Goal: Task Accomplishment & Management: Manage account settings

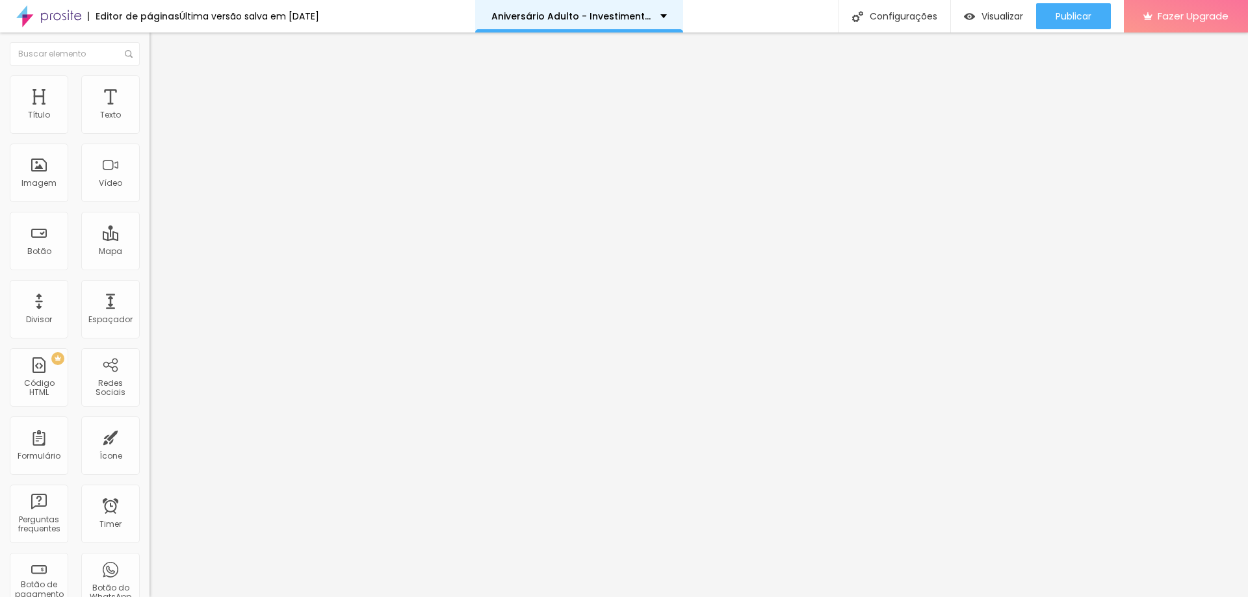
click at [621, 21] on div "Aniversário Adulto - Investimento." at bounding box center [579, 16] width 208 height 32
click at [149, 80] on img at bounding box center [155, 81] width 12 height 12
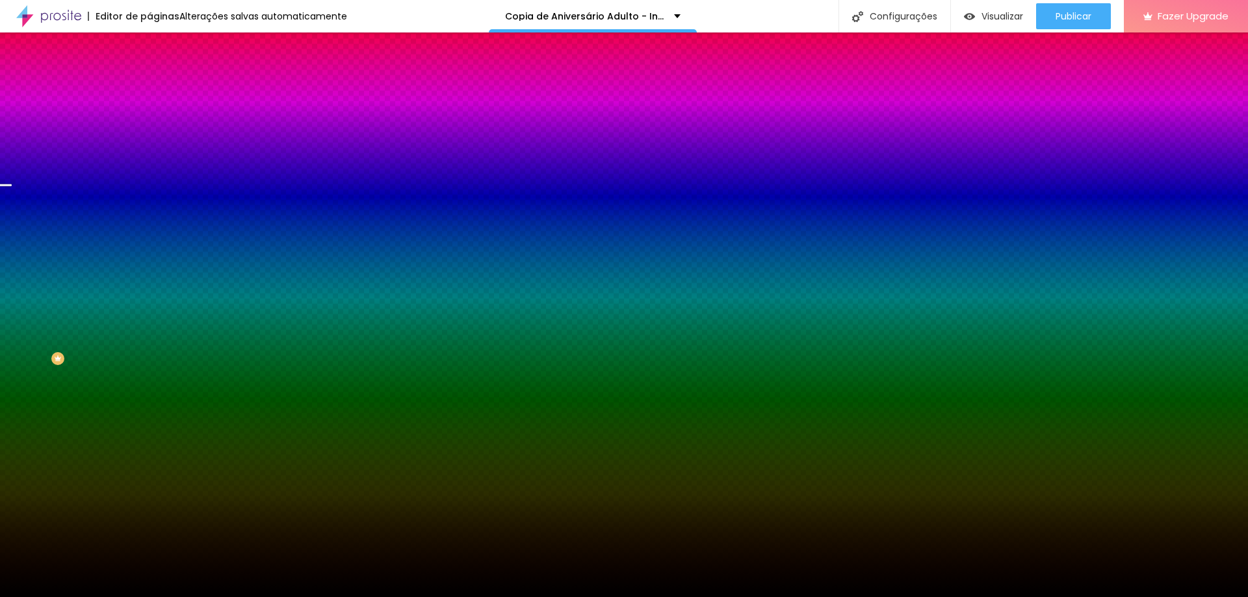
click at [149, 120] on span "Trocar imagem" at bounding box center [184, 114] width 71 height 11
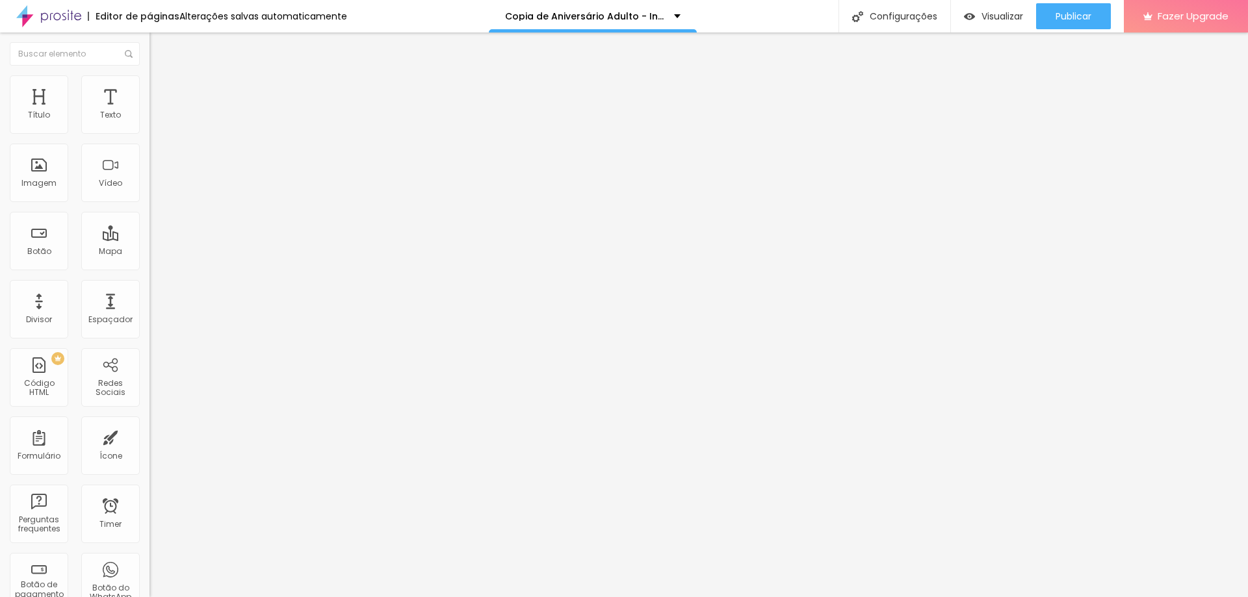
click at [149, 79] on li "Estilo" at bounding box center [223, 81] width 149 height 13
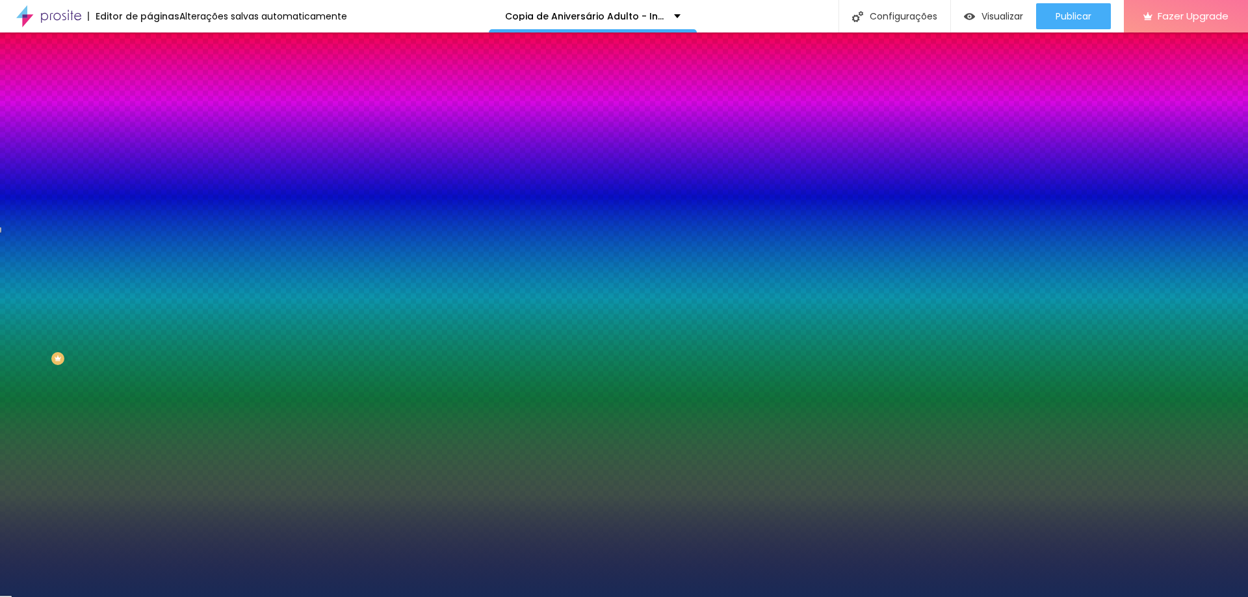
click at [149, 177] on div at bounding box center [223, 177] width 149 height 0
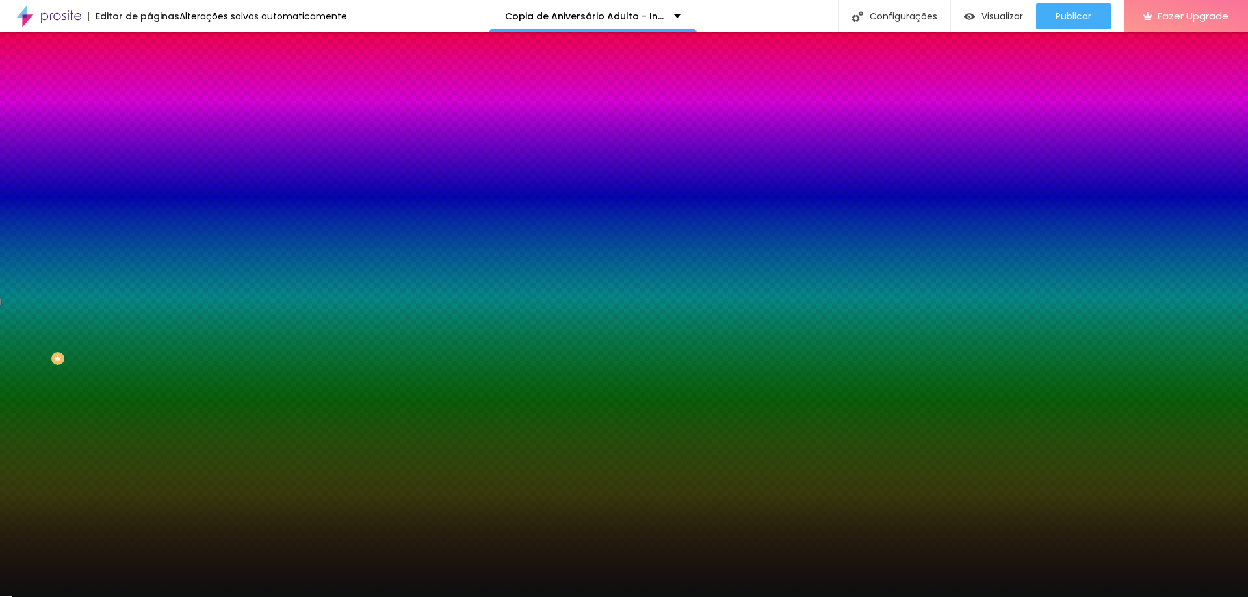
type input "#000000"
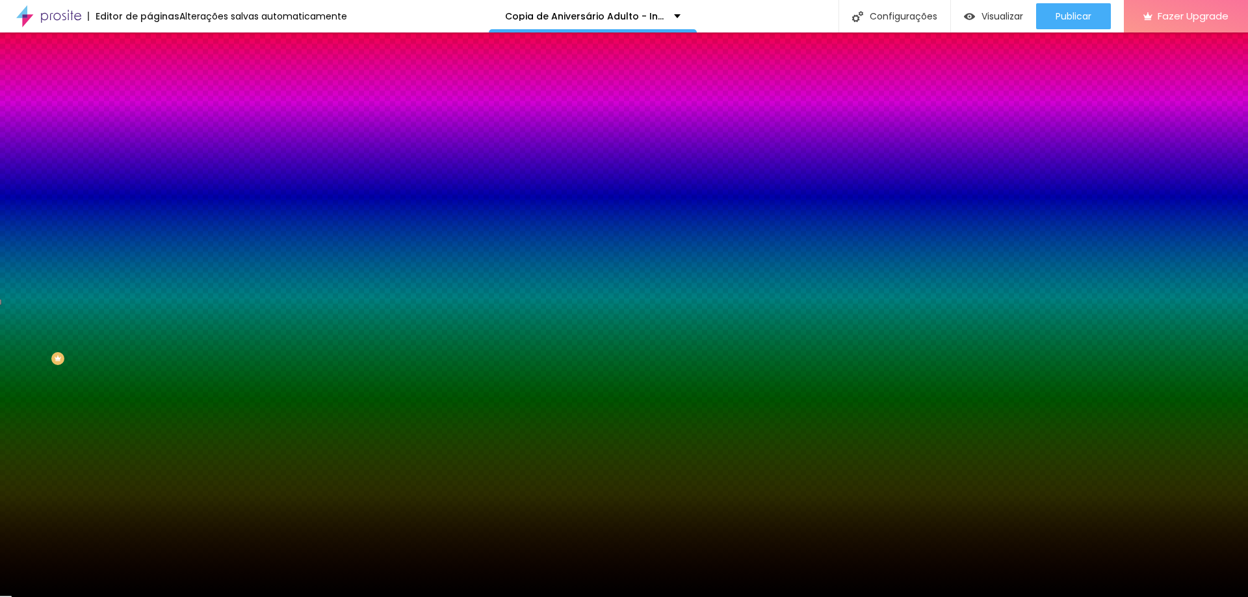
drag, startPoint x: 34, startPoint y: 333, endPoint x: 1, endPoint y: 369, distance: 49.2
click at [149, 368] on div "Editar Seção Conteúdo Estilo Avançado Imagem de fundo Adicionar imagem Efeito d…" at bounding box center [223, 314] width 149 height 565
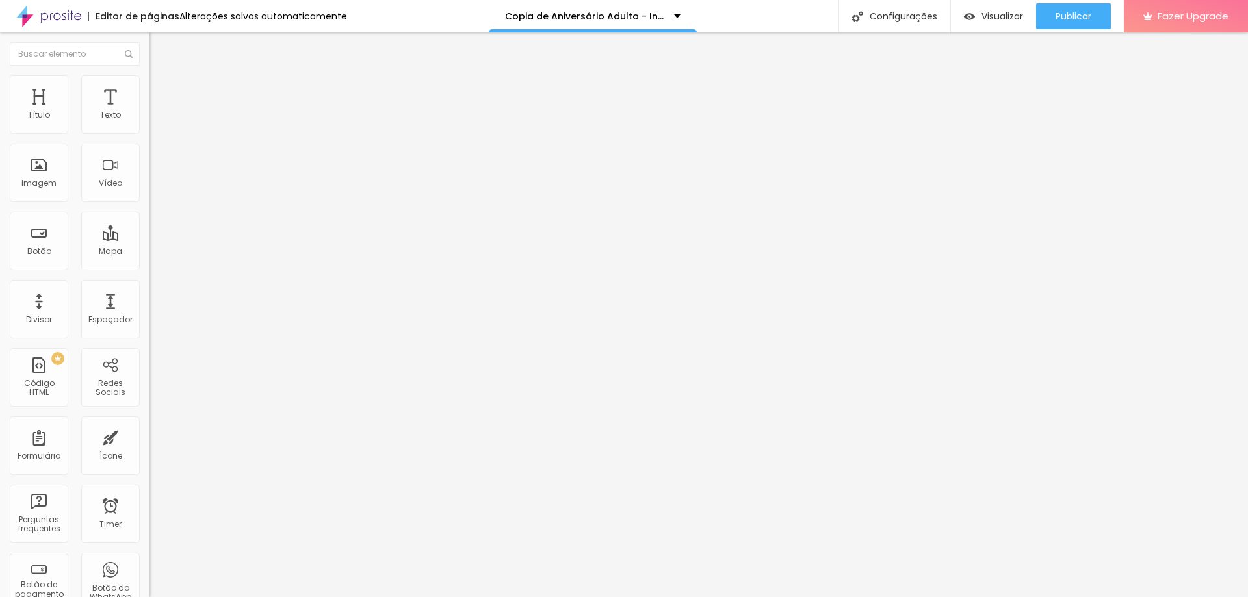
click at [161, 87] on span "Estilo" at bounding box center [171, 84] width 20 height 11
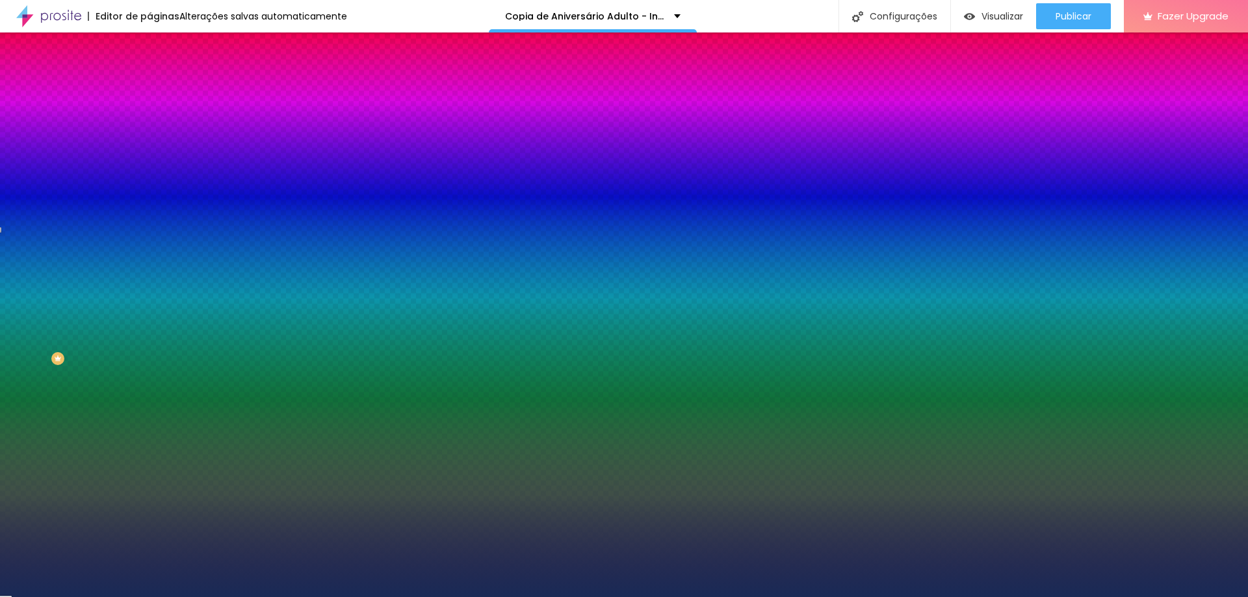
click at [149, 124] on div at bounding box center [223, 124] width 149 height 0
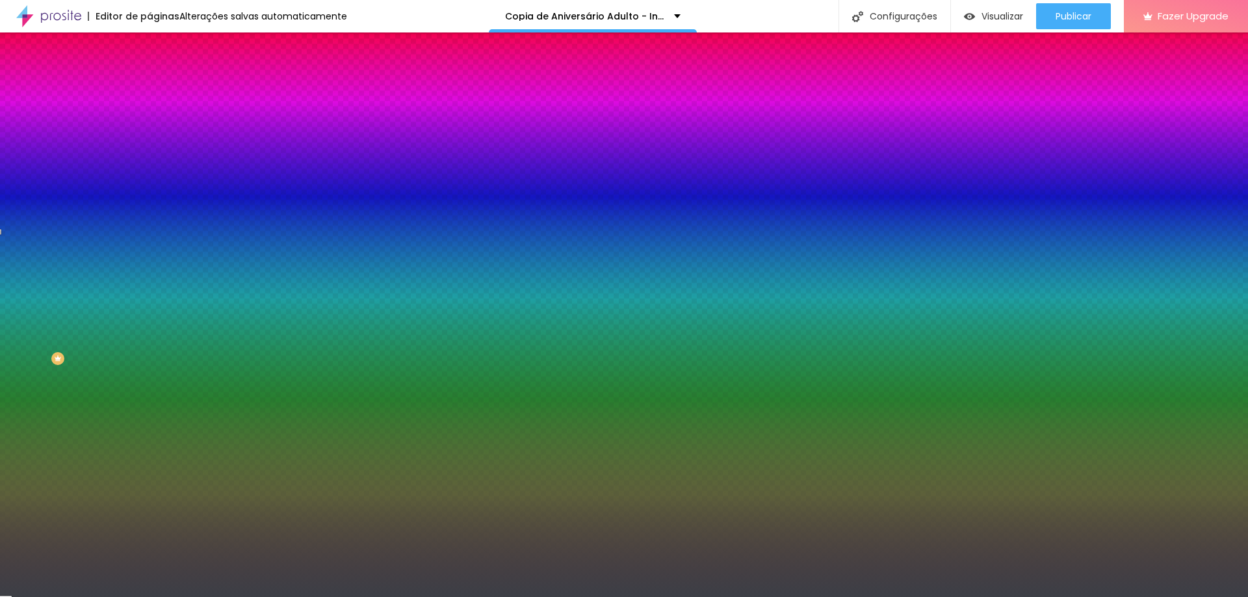
type input "#000000"
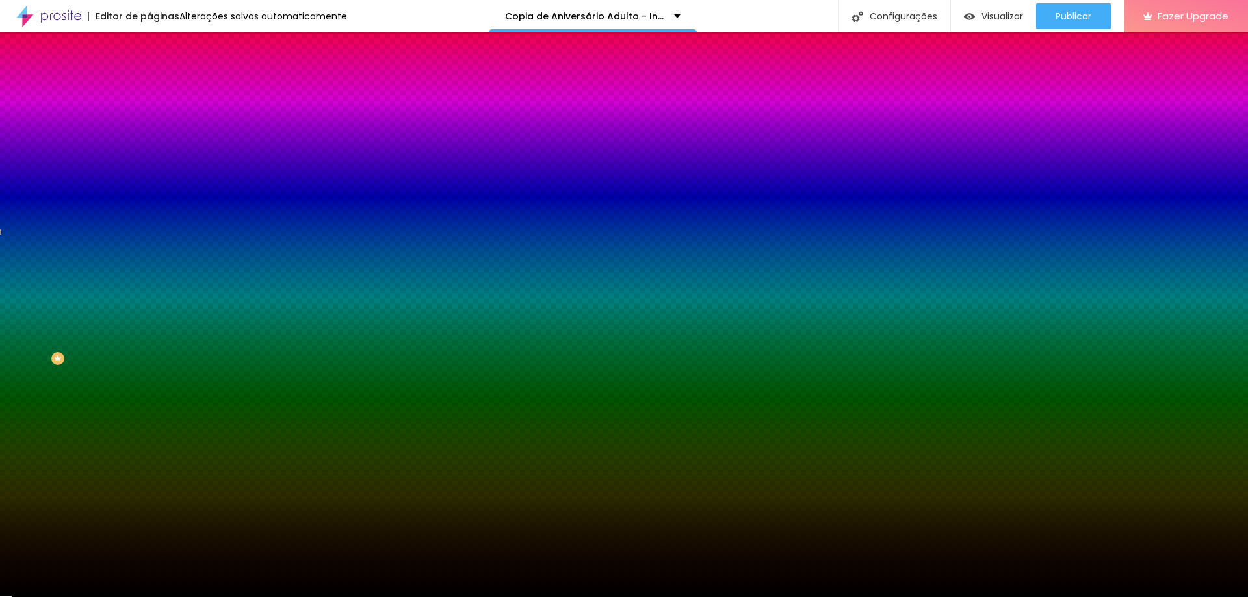
drag, startPoint x: 28, startPoint y: 230, endPoint x: 5, endPoint y: 265, distance: 42.2
click at [149, 263] on div "Editar Coluna Conteúdo Estilo Avançado Cor de fundo Voltar ao padrão #000000 0 …" at bounding box center [223, 314] width 149 height 565
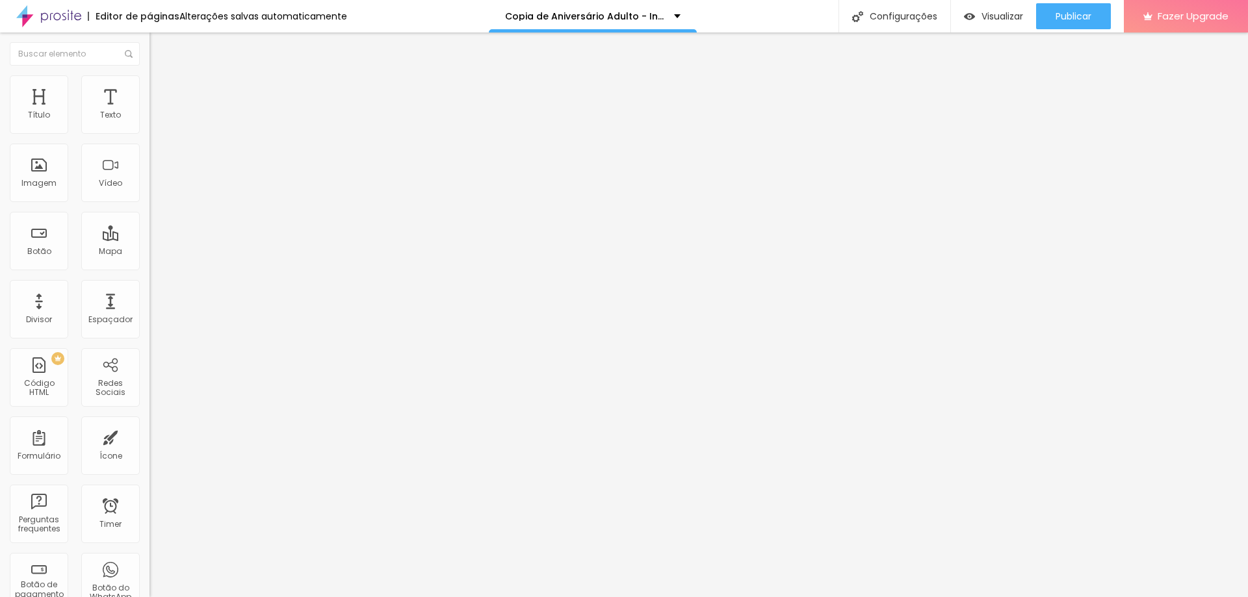
click at [149, 112] on span "Trocar imagem" at bounding box center [184, 106] width 71 height 11
click at [161, 88] on span "Estilo" at bounding box center [171, 84] width 20 height 11
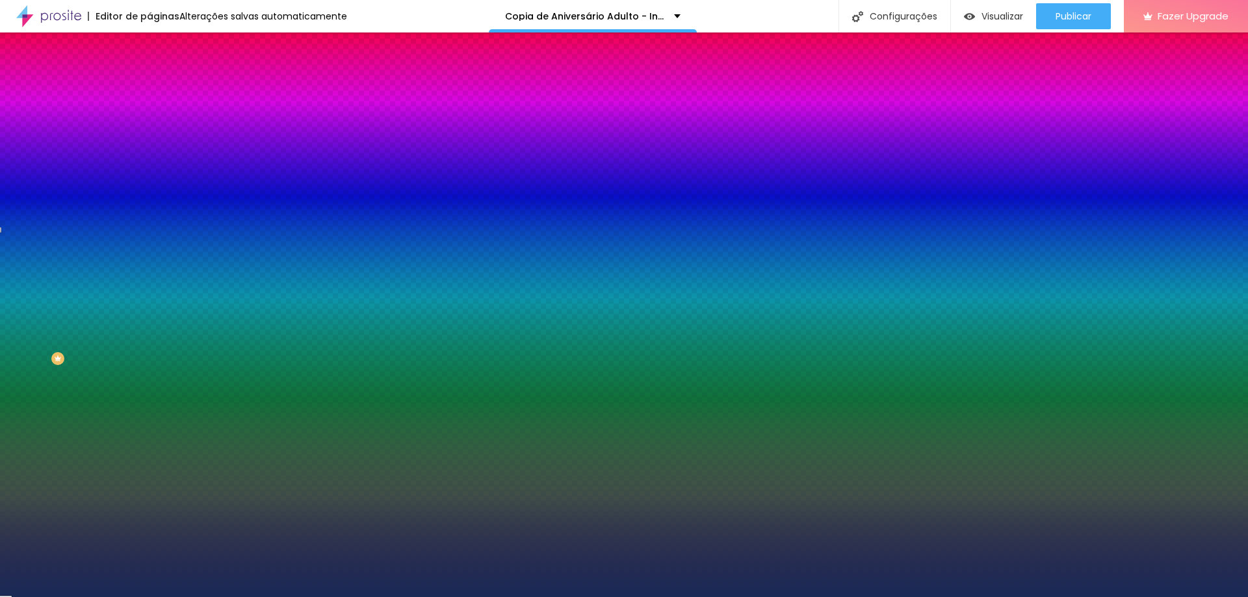
click at [149, 177] on div at bounding box center [223, 177] width 149 height 0
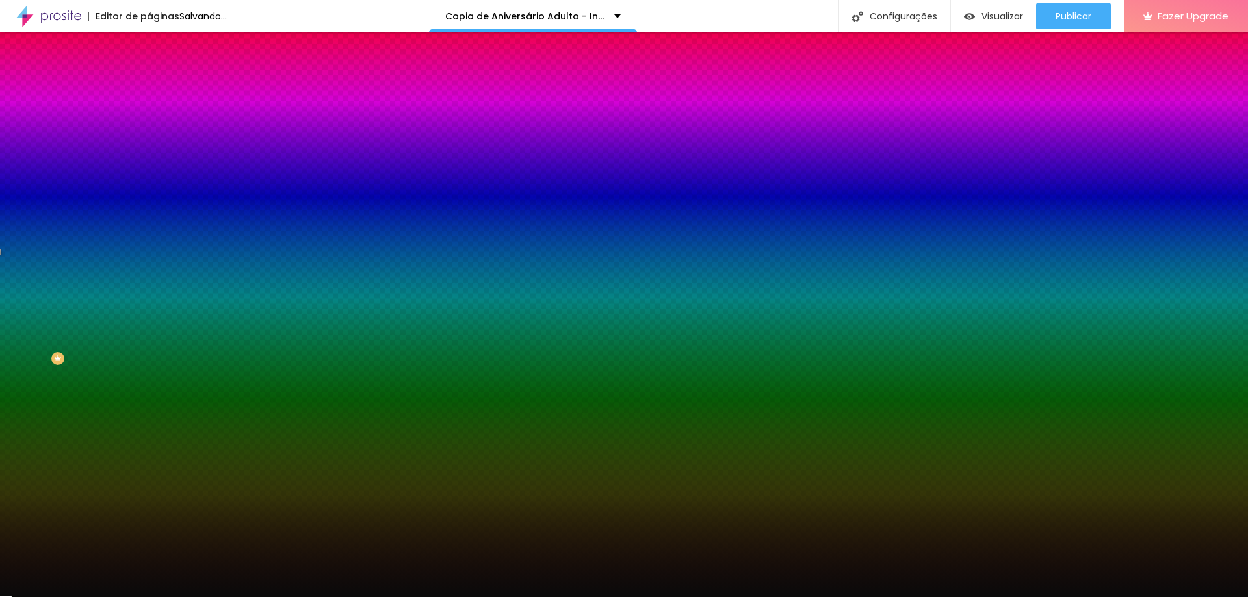
type input "#090909"
drag, startPoint x: 70, startPoint y: 283, endPoint x: 18, endPoint y: 349, distance: 84.2
click at [149, 190] on div at bounding box center [223, 190] width 149 height 0
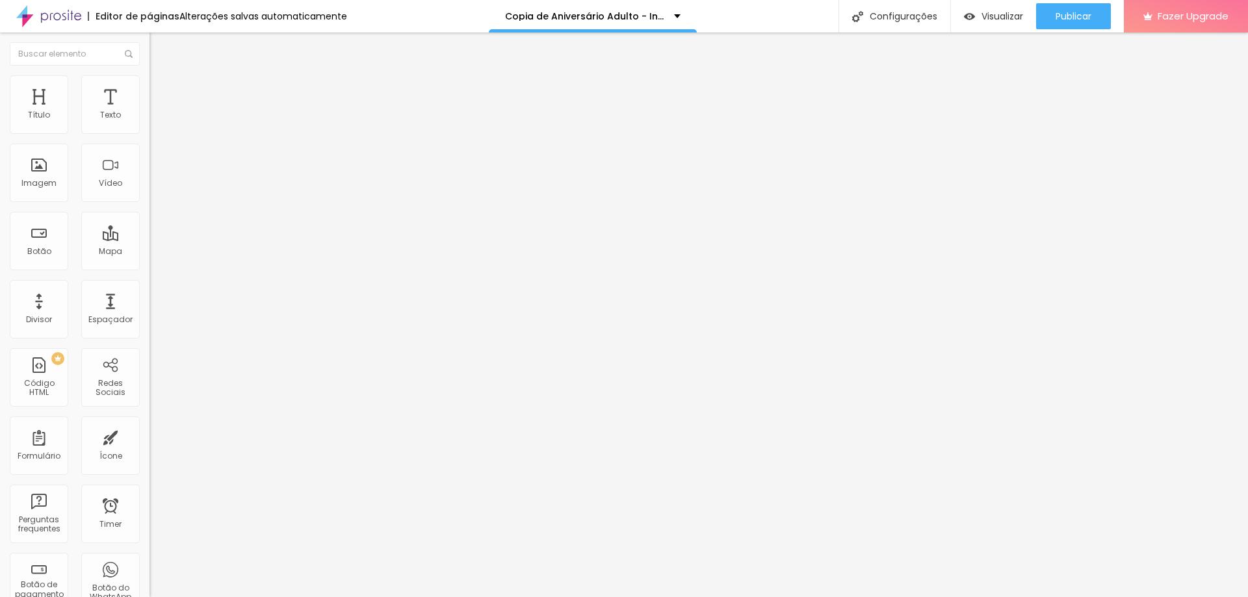
click at [161, 89] on span "Estilo" at bounding box center [171, 84] width 20 height 11
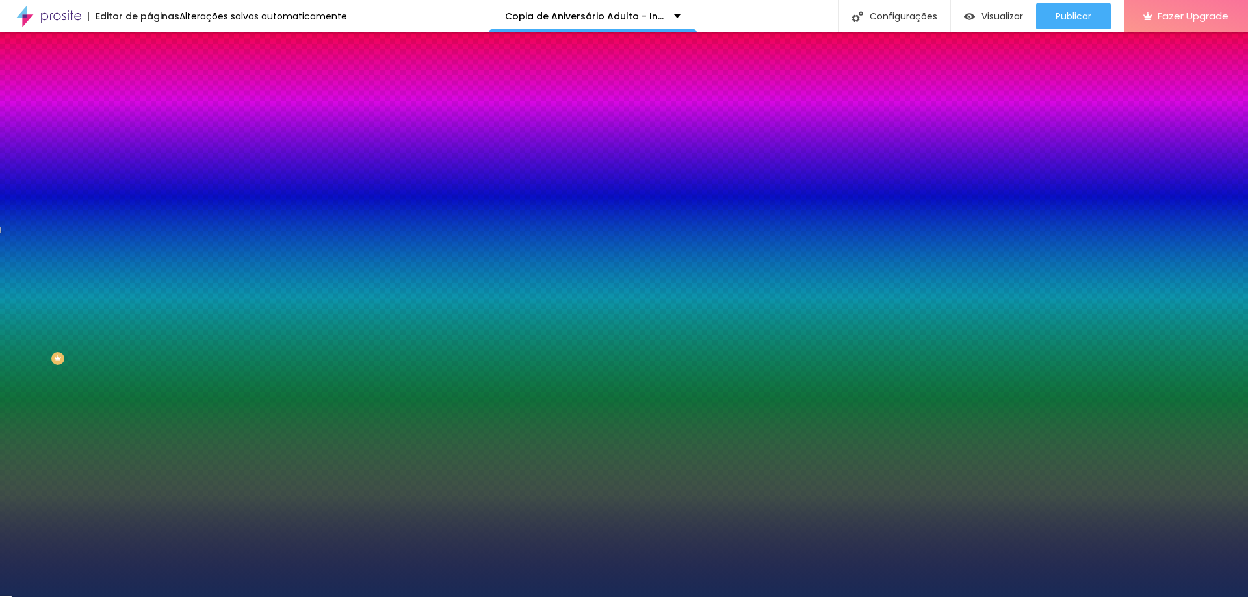
click at [149, 177] on div at bounding box center [223, 177] width 149 height 0
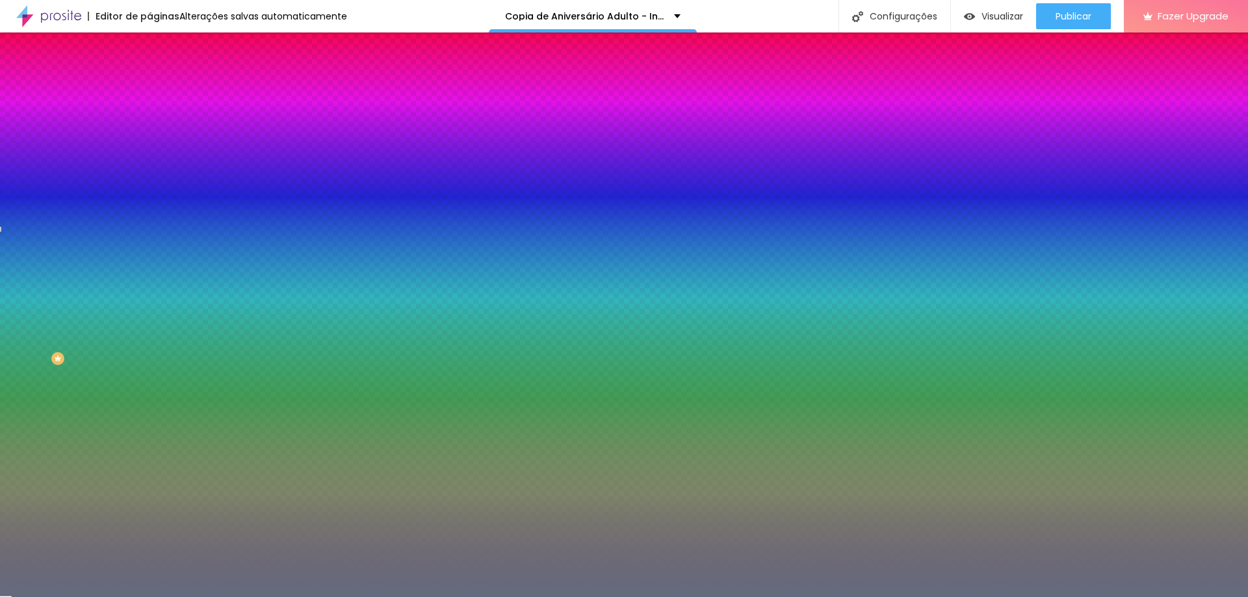
type input "#000000"
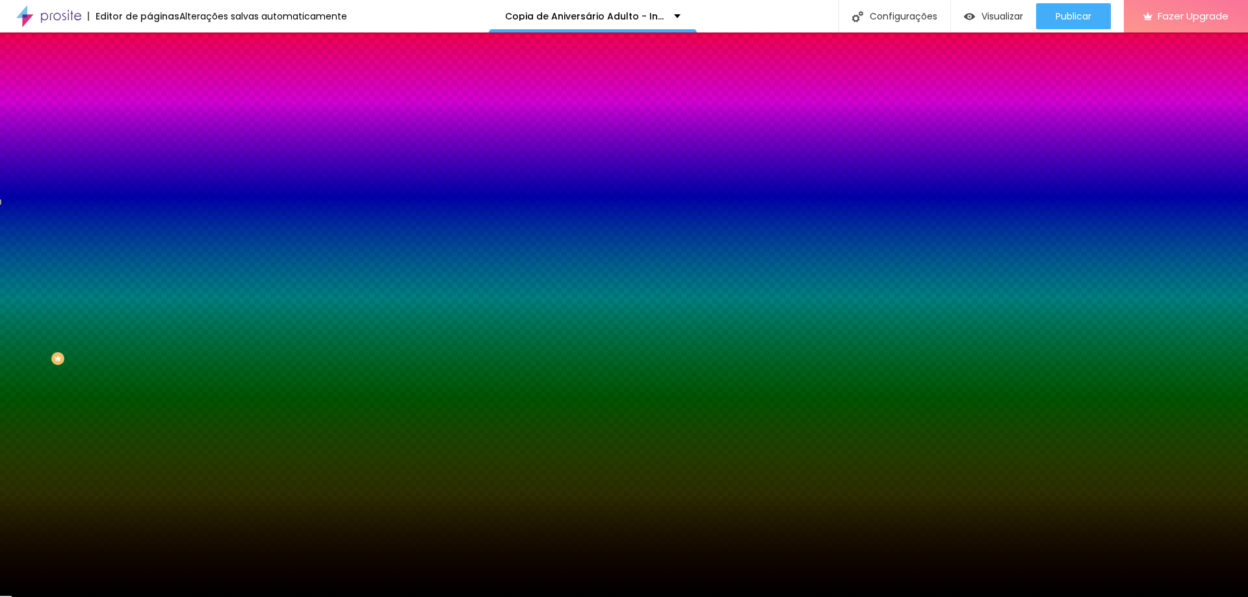
drag, startPoint x: 61, startPoint y: 291, endPoint x: -5, endPoint y: 385, distance: 115.2
click at [0, 385] on html "Editor de páginas Alterações salvas automaticamente Copia de Aniversário Adulto…" at bounding box center [624, 298] width 1248 height 597
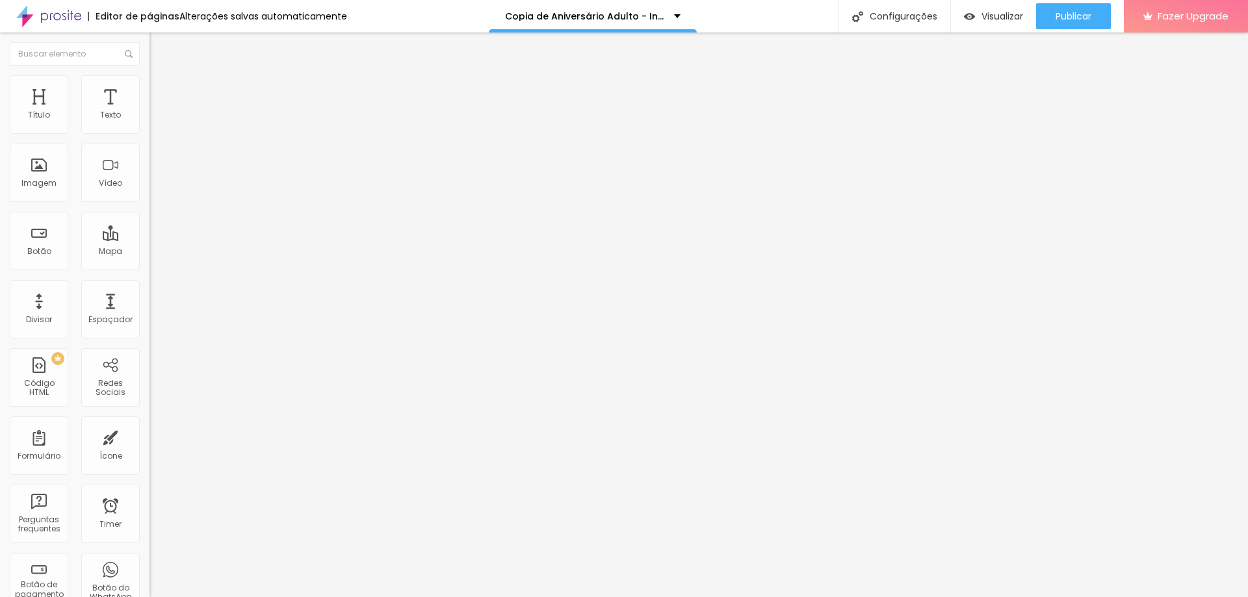
click at [149, 71] on ul "Conteúdo Estilo Avançado" at bounding box center [223, 81] width 149 height 39
click at [161, 88] on span "Estilo" at bounding box center [171, 84] width 20 height 11
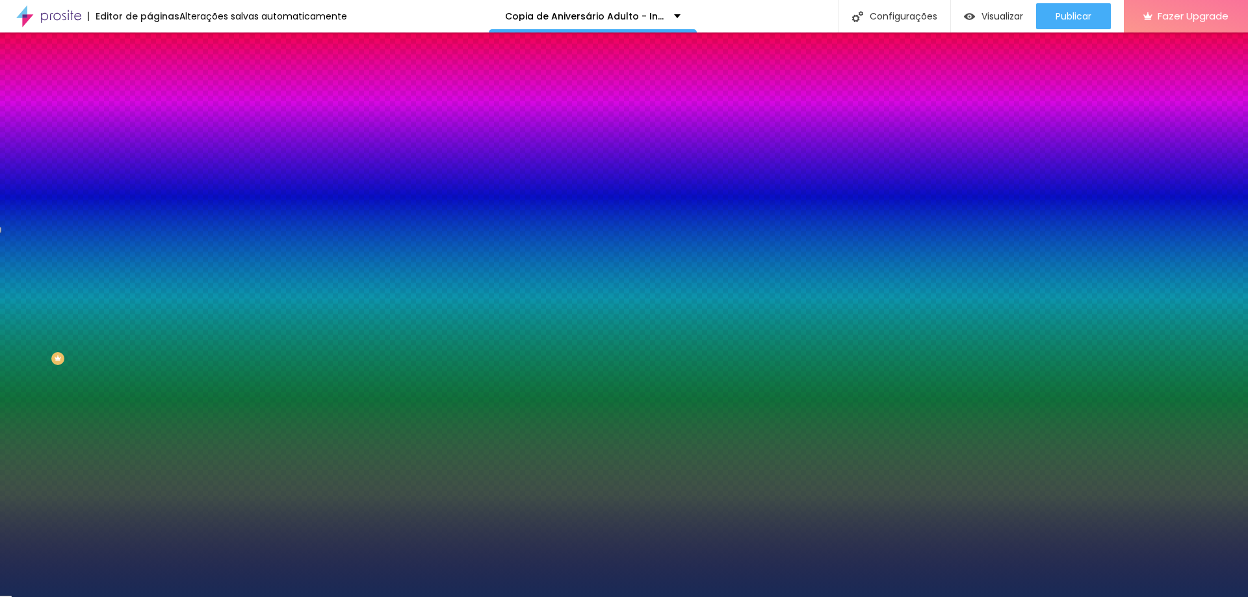
click at [149, 177] on div at bounding box center [223, 177] width 149 height 0
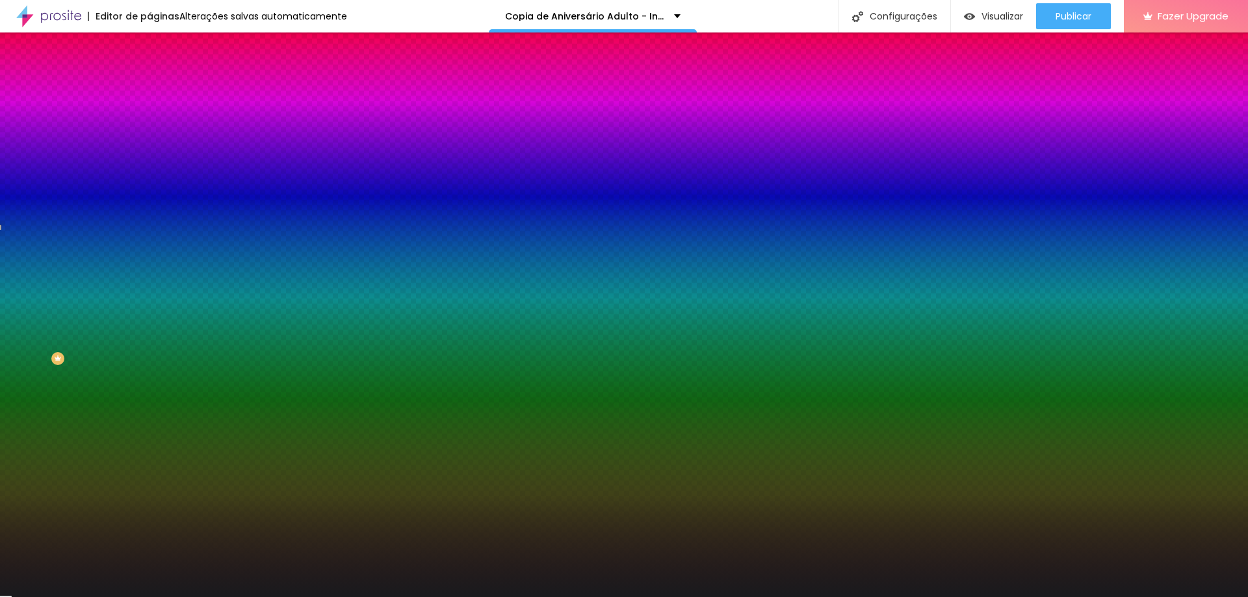
type input "#000000"
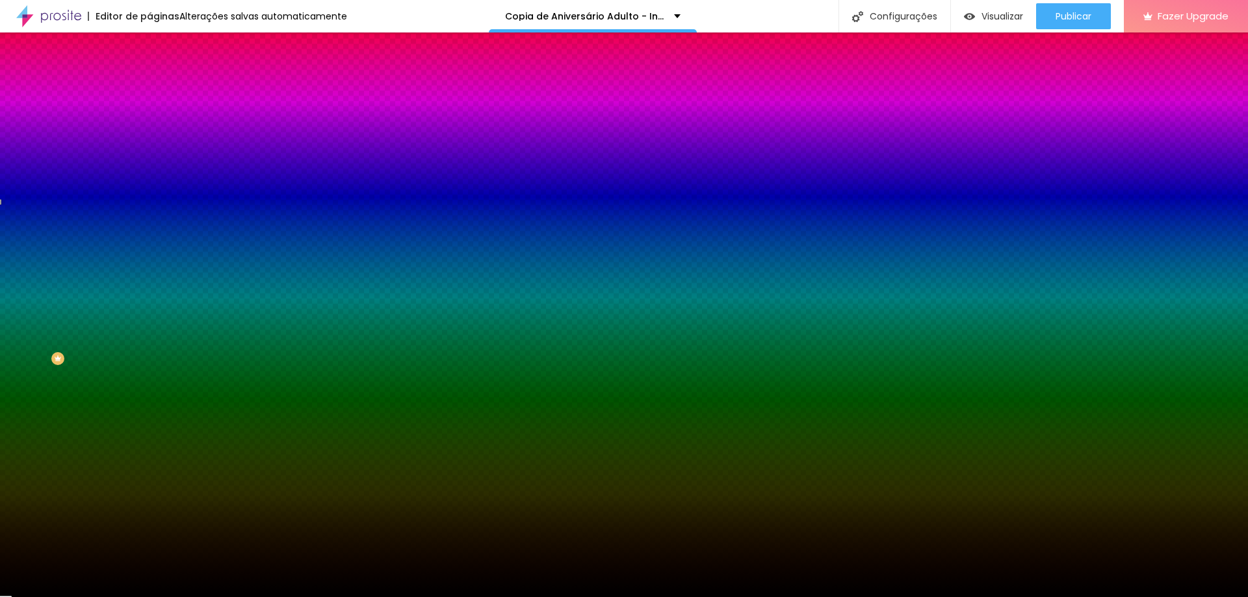
drag, startPoint x: 51, startPoint y: 332, endPoint x: 3, endPoint y: 355, distance: 52.6
click at [149, 270] on div "Imagem de fundo Adicionar imagem Efeito da Imagem Parallax Nenhum Parallax Cor …" at bounding box center [223, 185] width 149 height 168
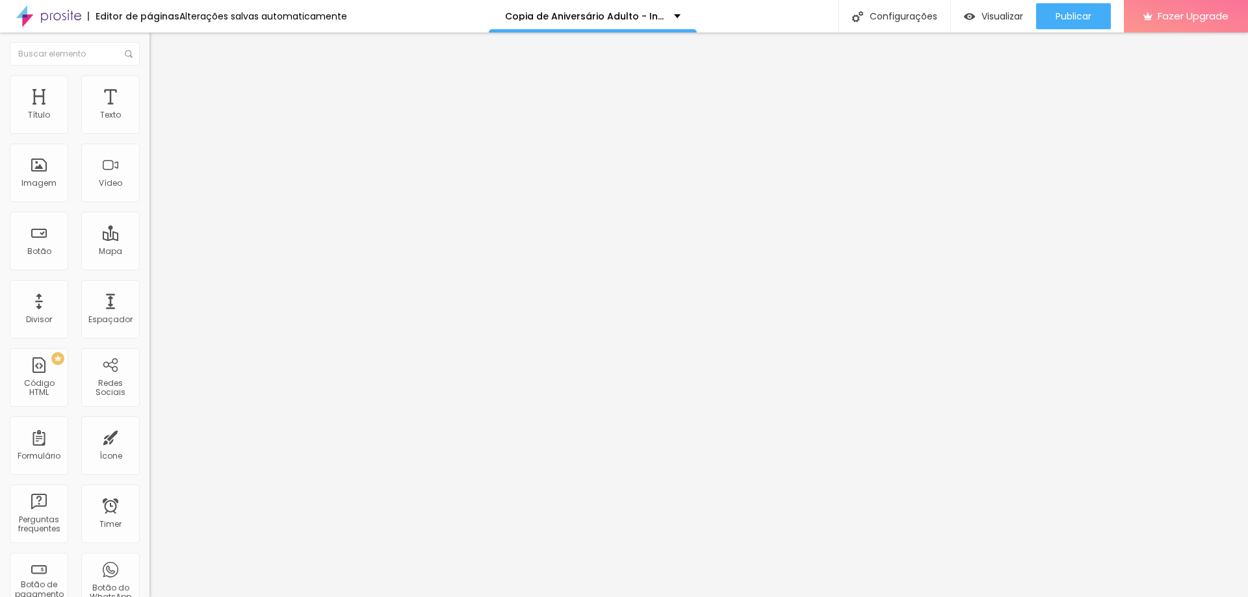
click at [149, 86] on li "Estilo" at bounding box center [223, 81] width 149 height 13
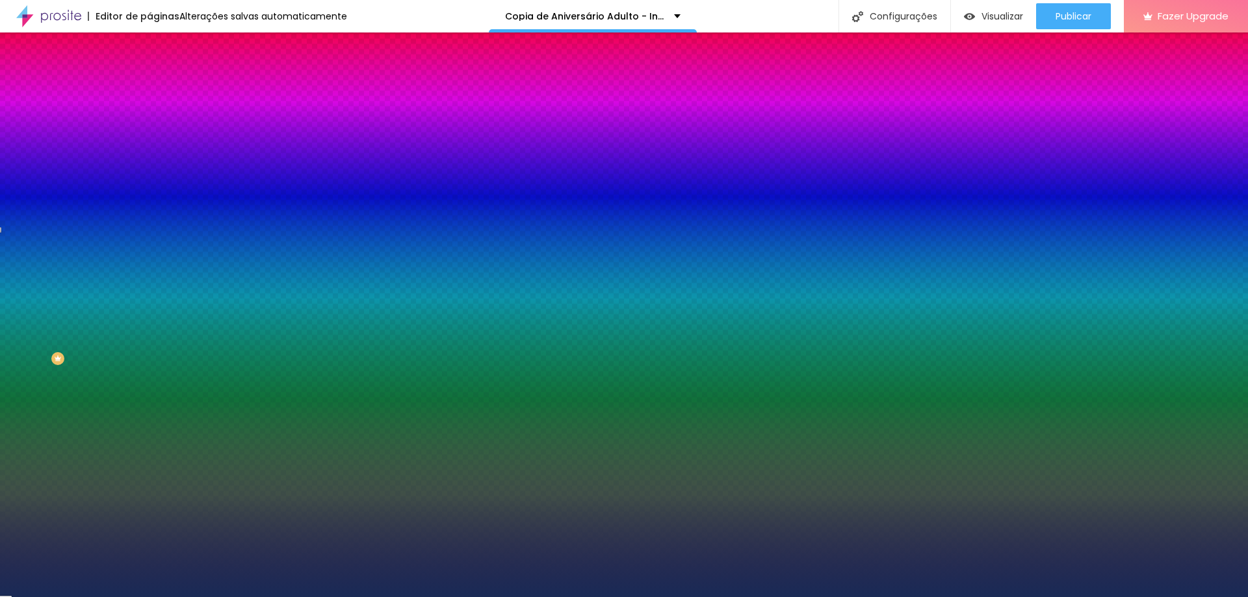
click at [149, 190] on input "#192A56" at bounding box center [227, 183] width 156 height 13
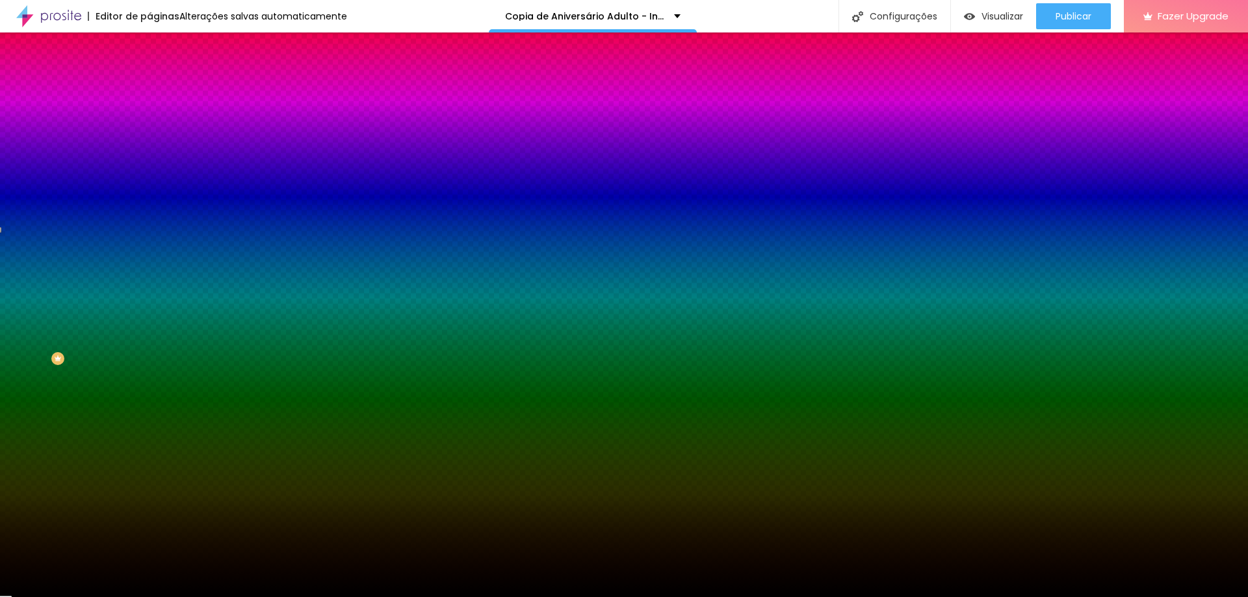
type input "#000"
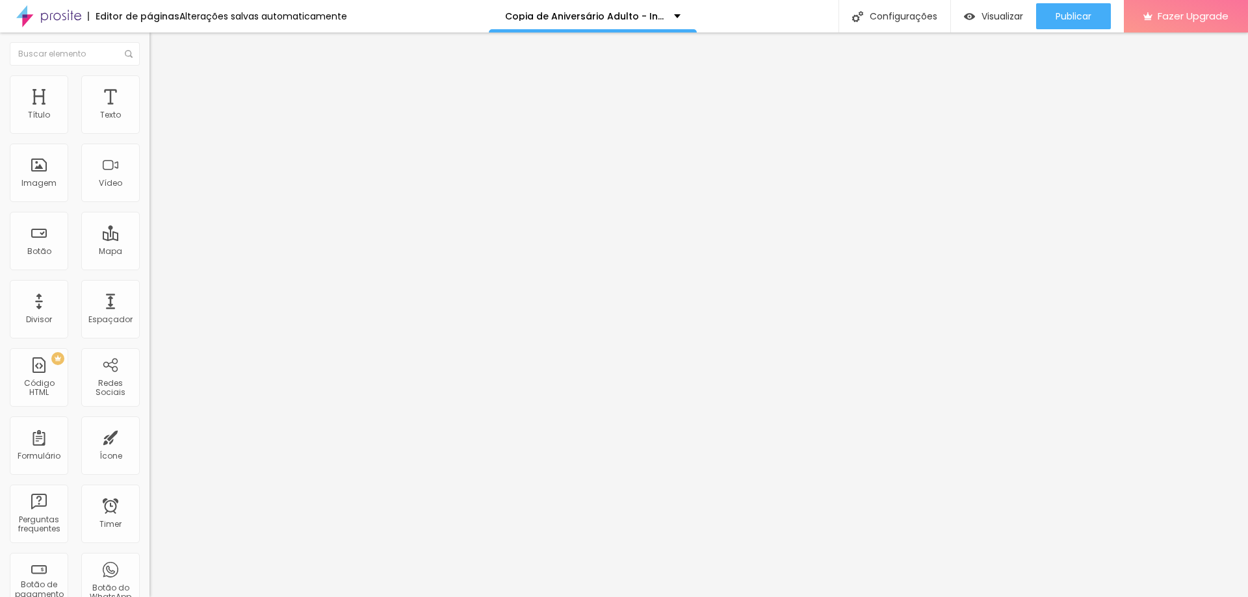
click at [161, 90] on span "Estilo" at bounding box center [171, 84] width 20 height 11
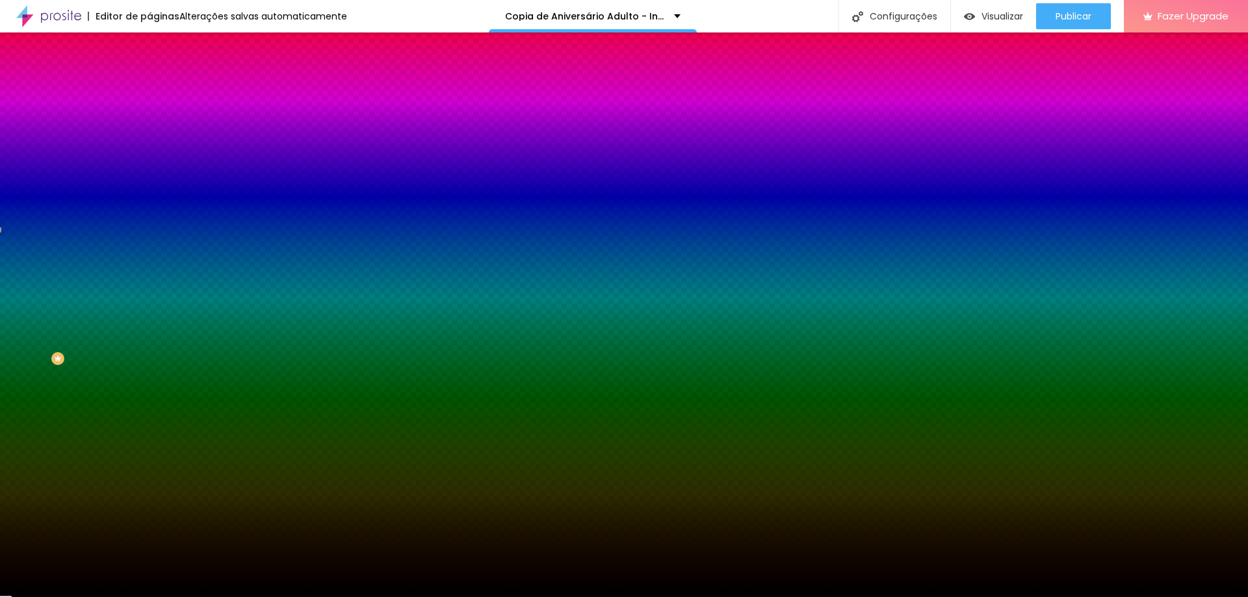
type input "#000"
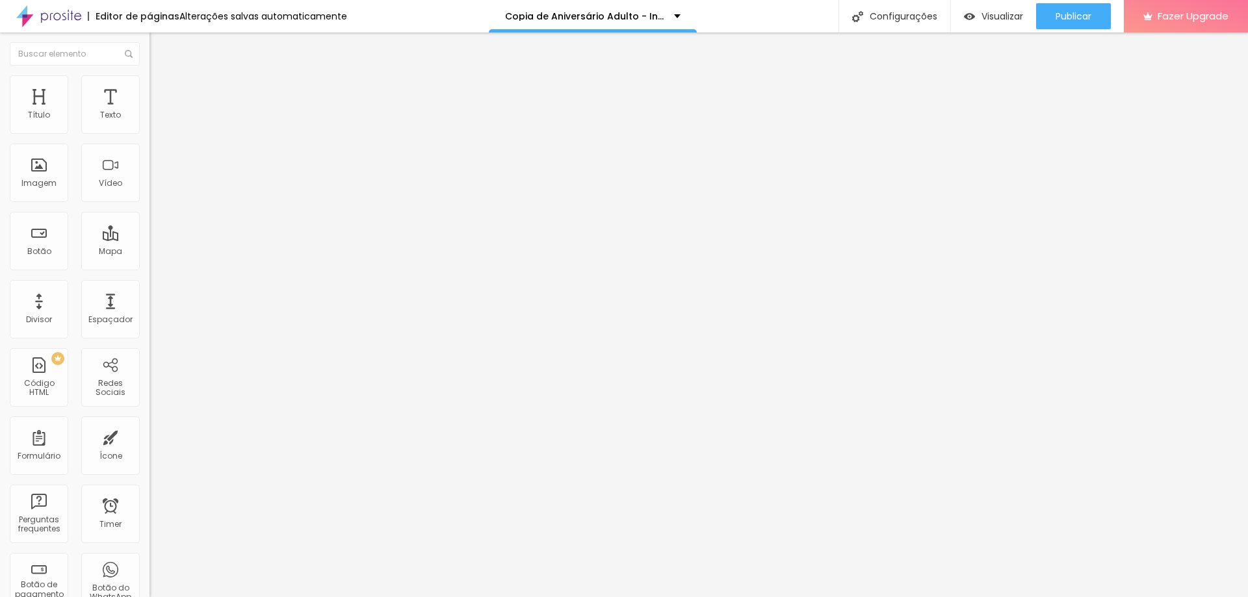
click at [149, 93] on ul "Conteúdo Estilo Avançado" at bounding box center [223, 81] width 149 height 39
click at [149, 86] on li "Estilo" at bounding box center [223, 81] width 149 height 13
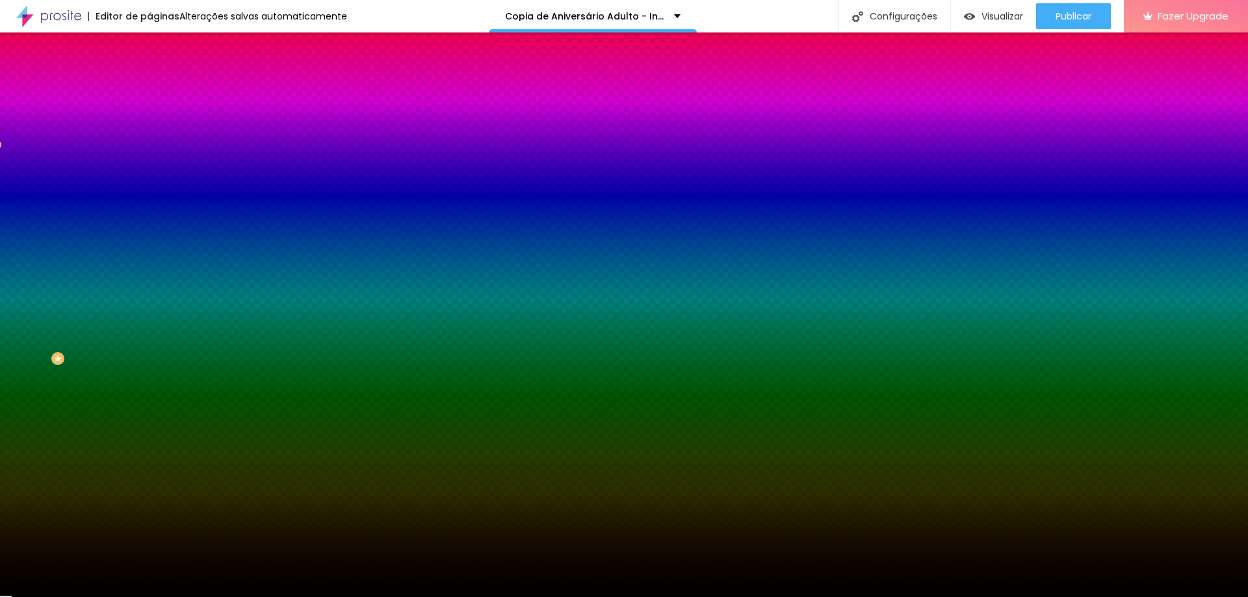
type input "#000"
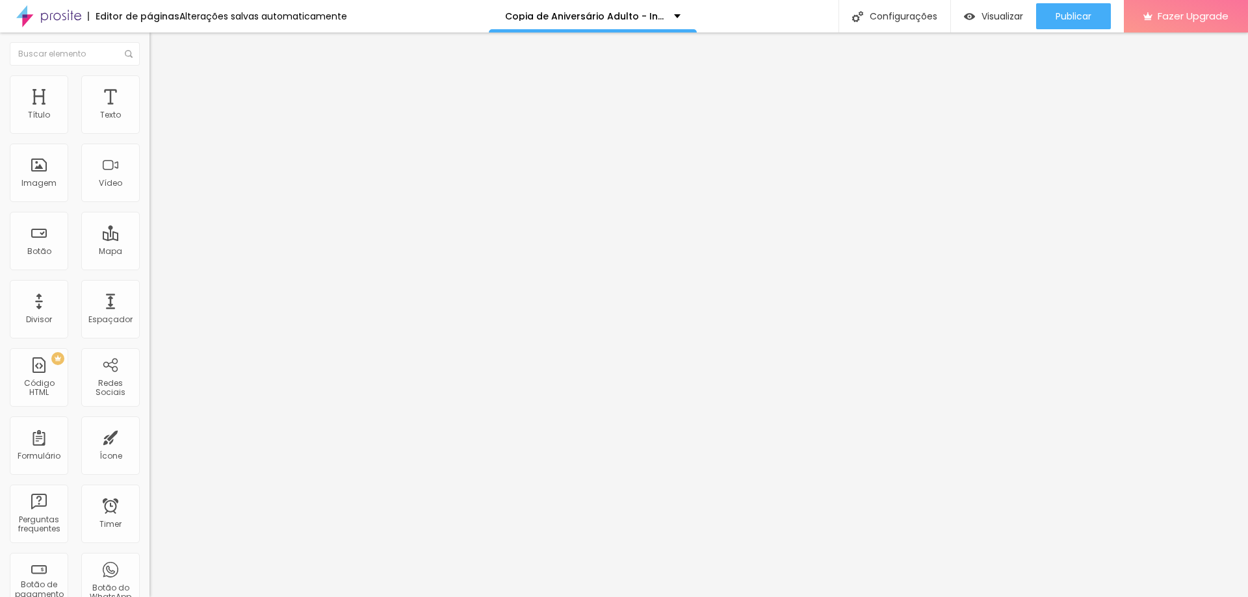
click at [149, 96] on ul "Conteúdo Estilo Avançado" at bounding box center [223, 81] width 149 height 39
click at [161, 90] on span "Estilo" at bounding box center [171, 84] width 20 height 11
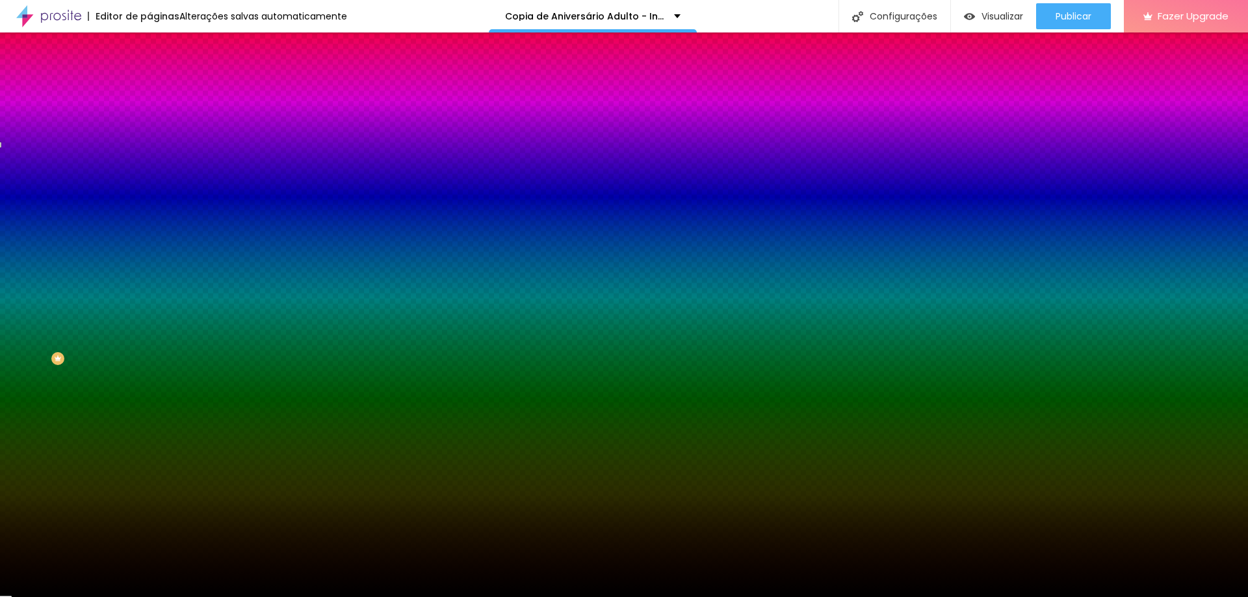
type input "#000"
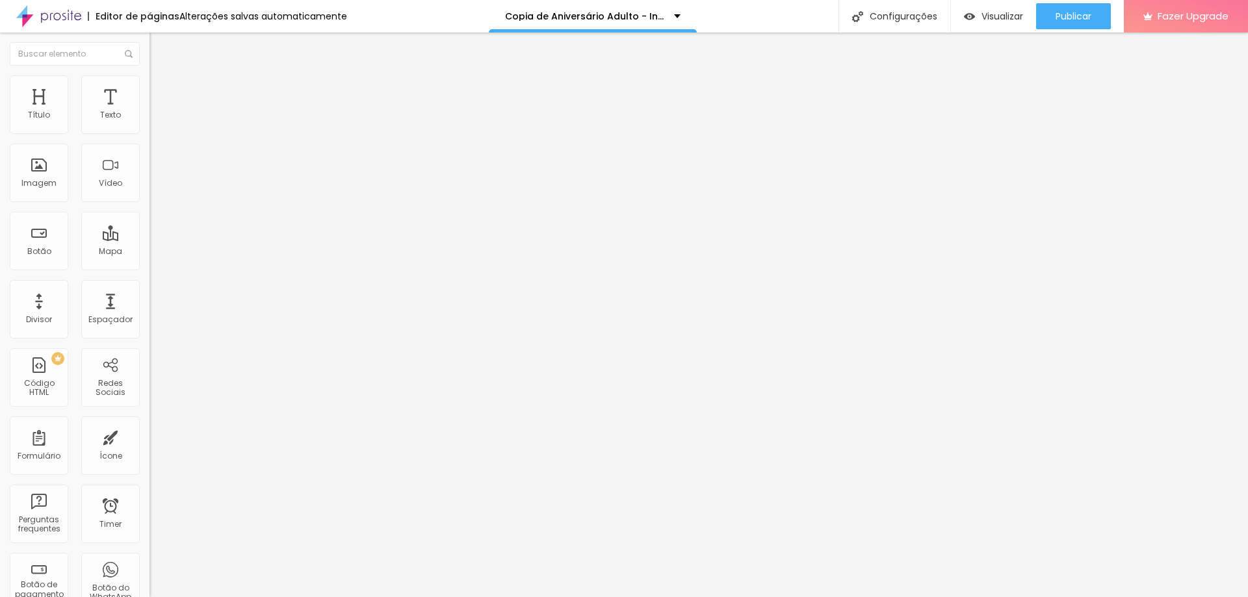
click at [149, 118] on span "Encaixotado" at bounding box center [174, 112] width 51 height 11
click at [149, 82] on img at bounding box center [155, 81] width 12 height 12
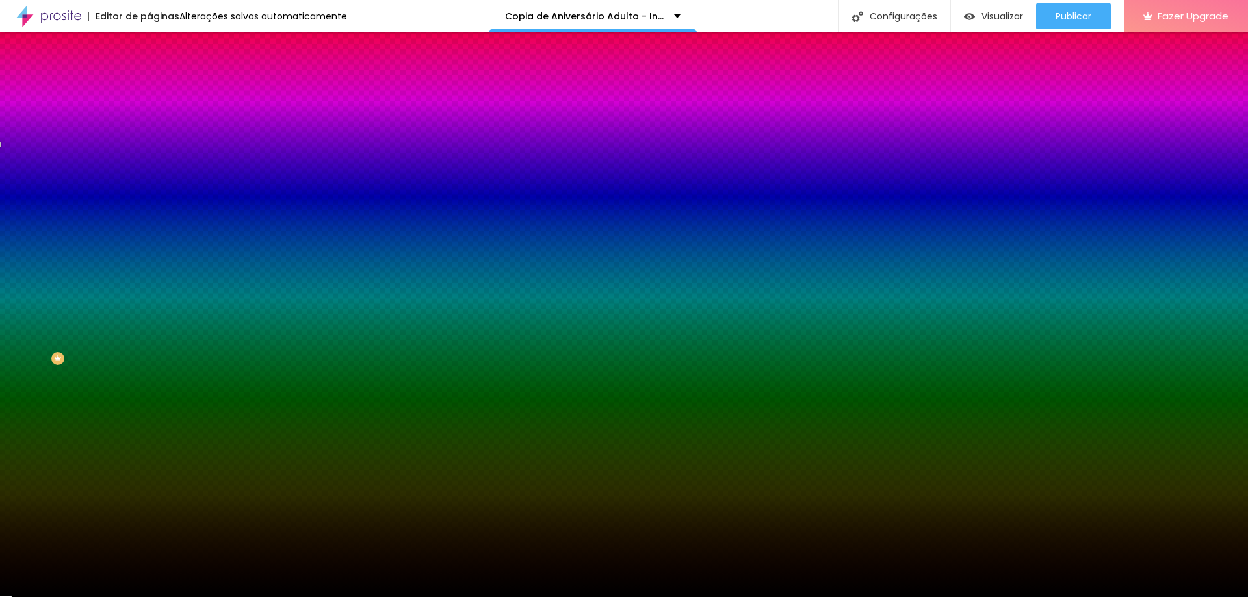
type input "#000"
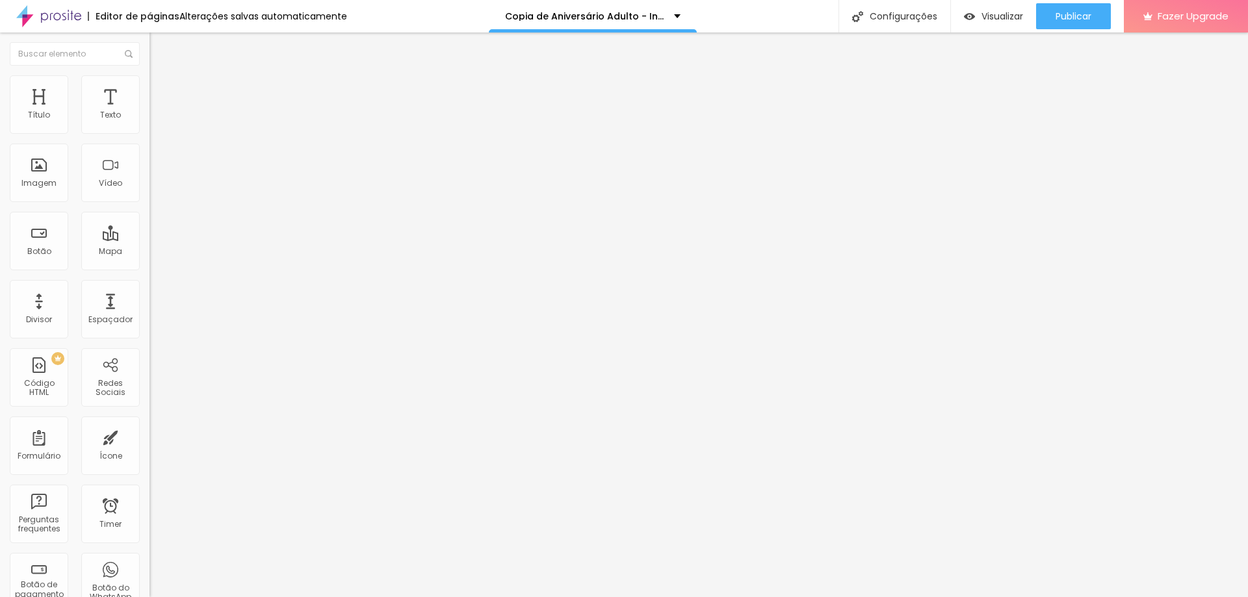
click at [149, 86] on li "Estilo" at bounding box center [223, 81] width 149 height 13
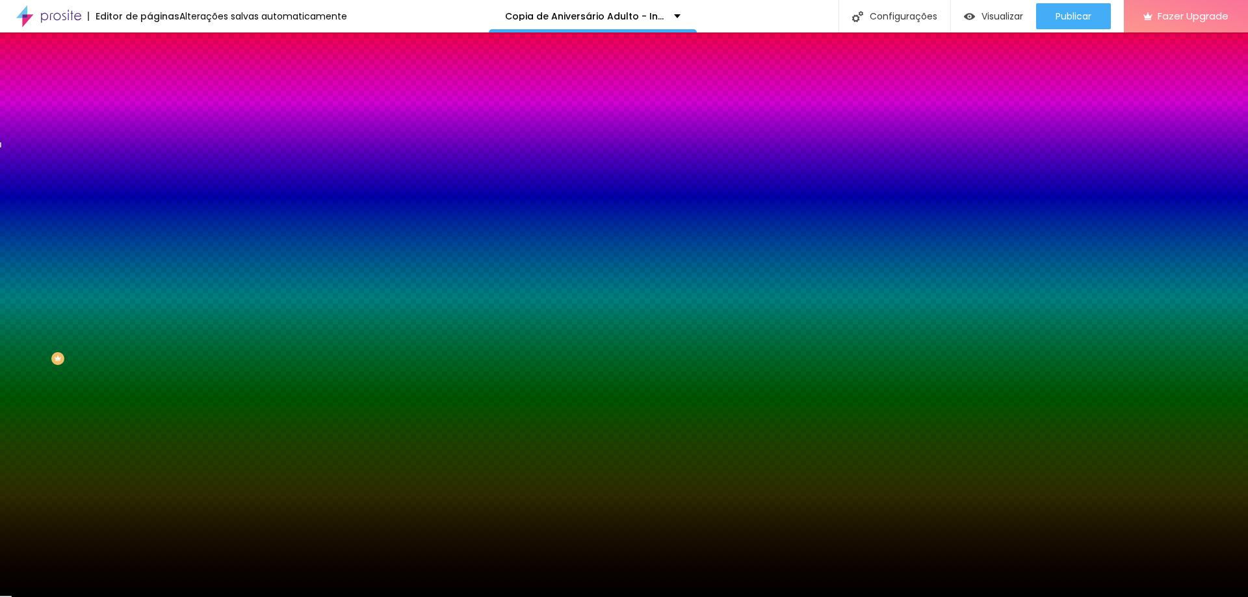
type input "#000"
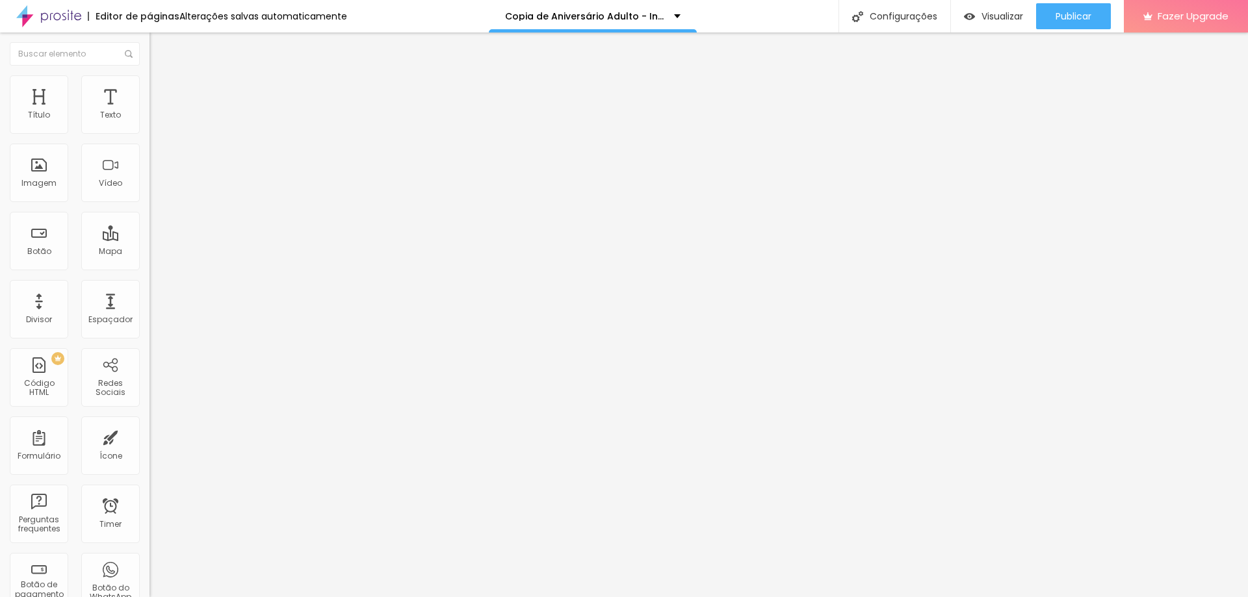
click at [149, 83] on img at bounding box center [155, 81] width 12 height 12
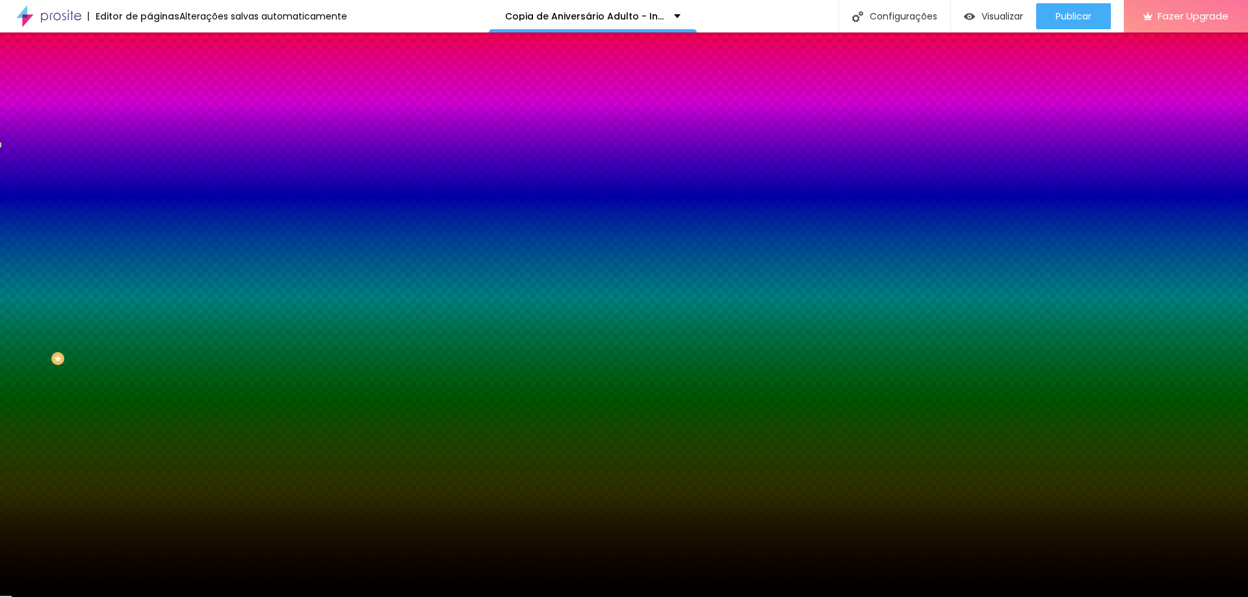
type input "#000"
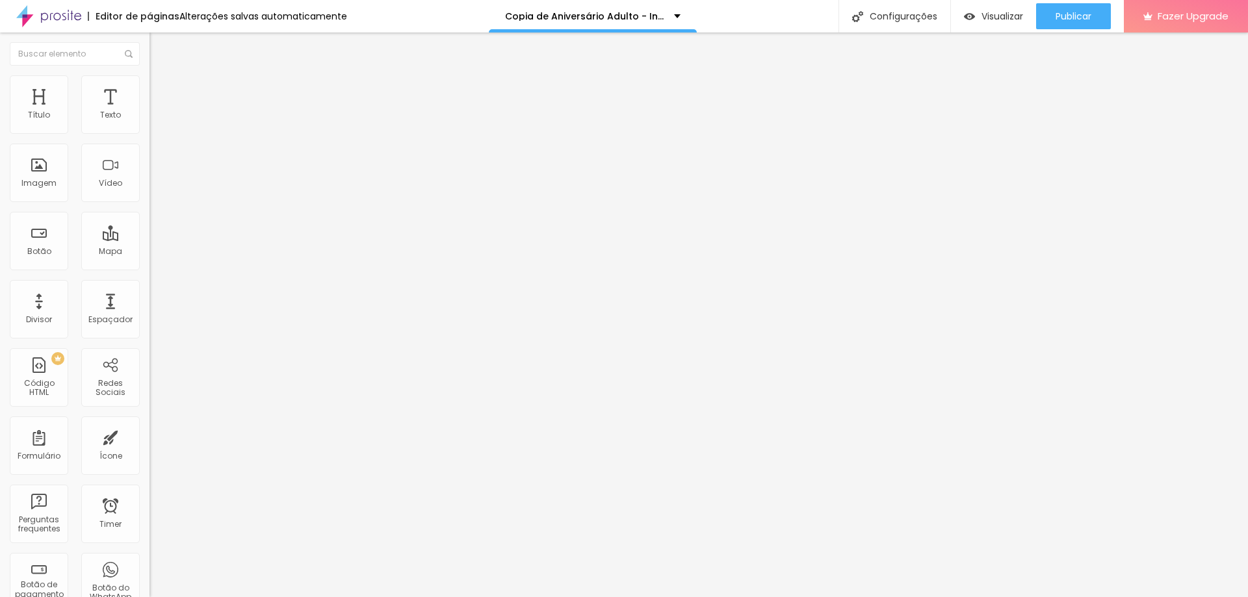
click at [149, 86] on ul "Conteúdo Estilo Avançado" at bounding box center [223, 81] width 149 height 39
click at [149, 86] on li "Estilo" at bounding box center [223, 81] width 149 height 13
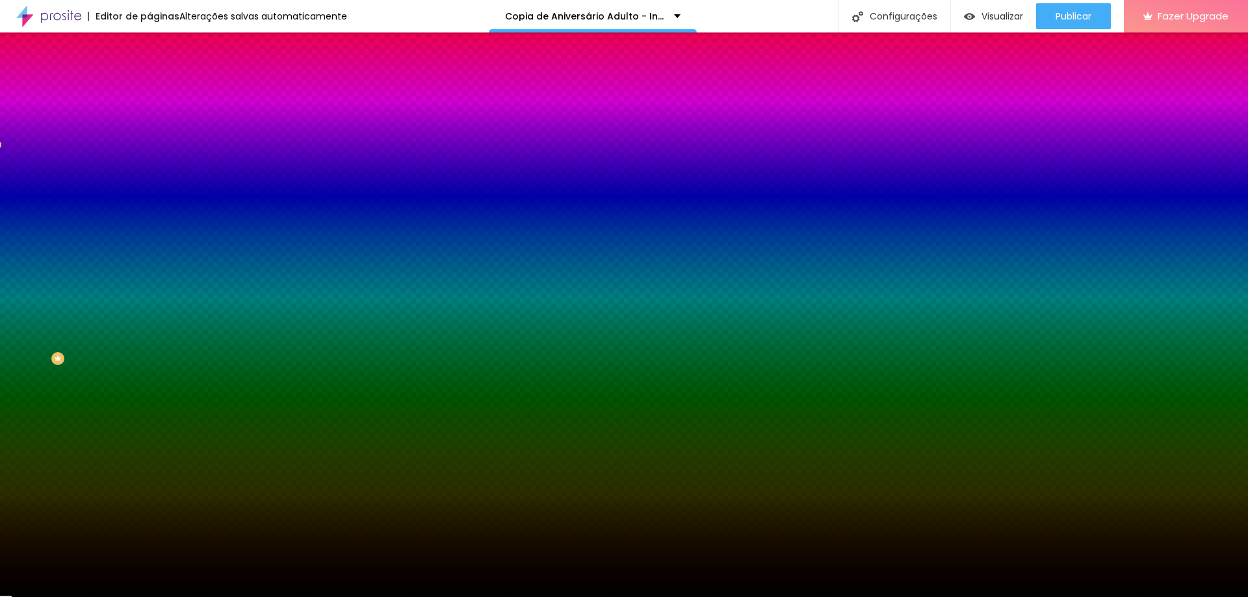
type input "#000"
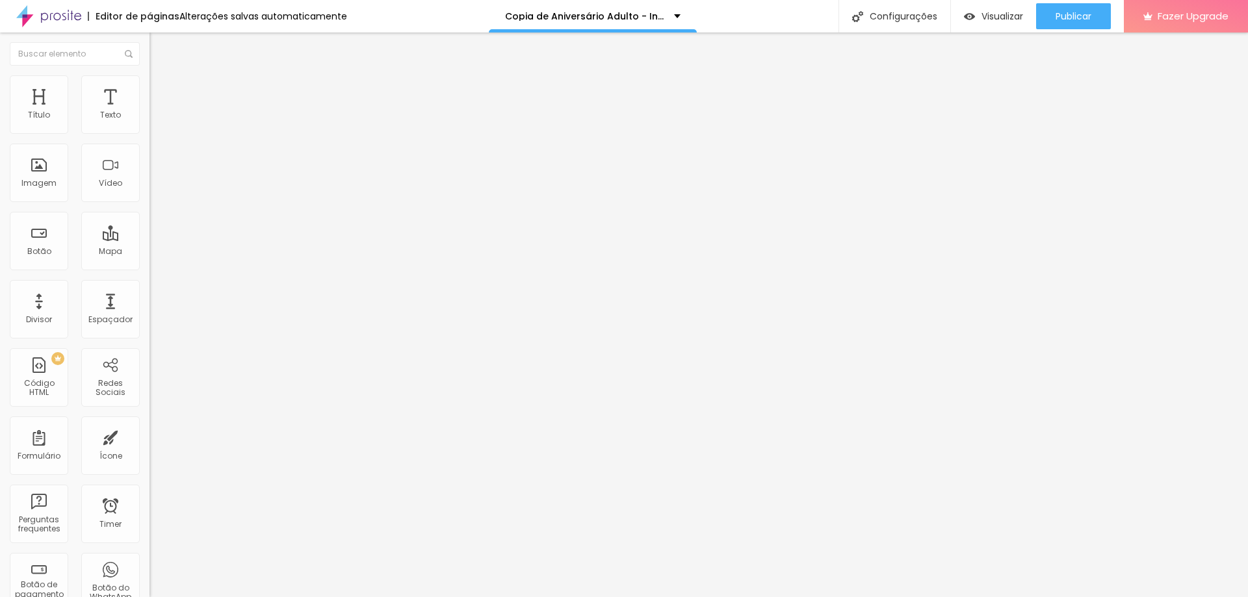
click at [149, 85] on ul "Conteúdo Estilo Avançado" at bounding box center [223, 81] width 149 height 39
click at [161, 90] on span "Estilo" at bounding box center [171, 84] width 20 height 11
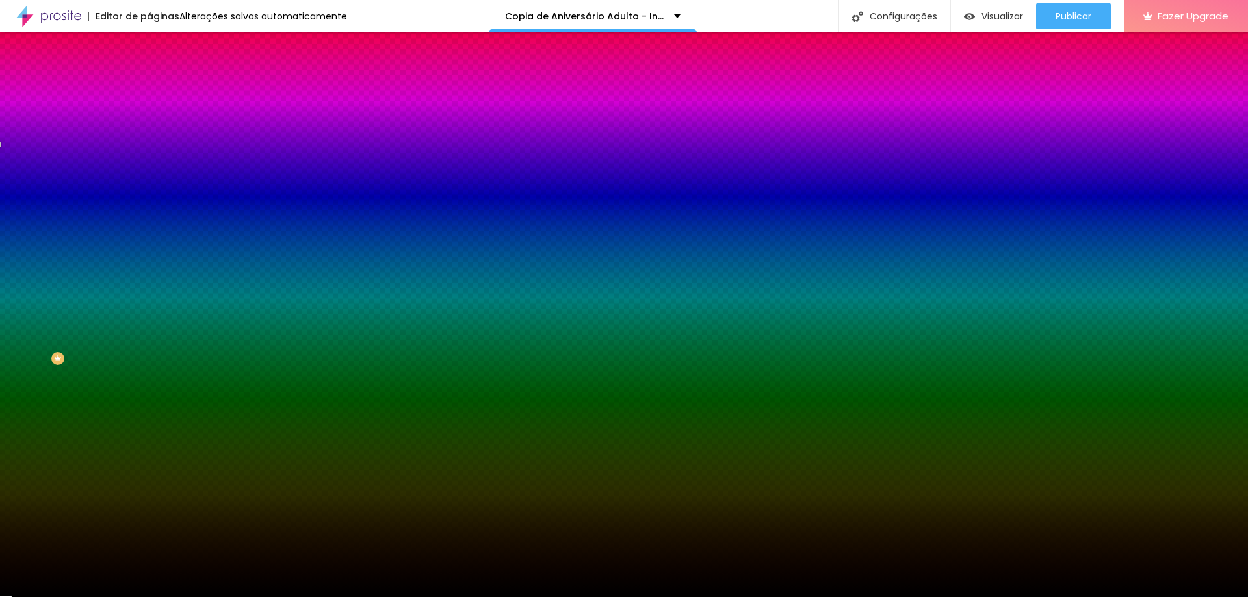
type input "#000"
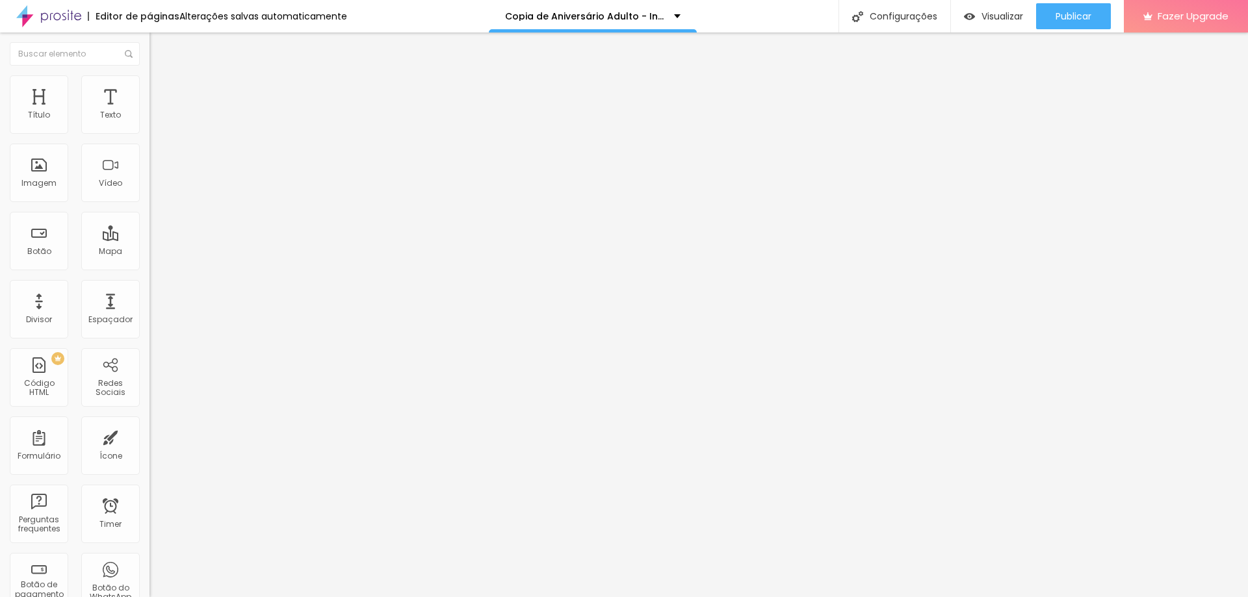
click at [149, 84] on ul "Conteúdo Estilo Avançado" at bounding box center [223, 81] width 149 height 39
click at [149, 83] on li "Estilo" at bounding box center [223, 81] width 149 height 13
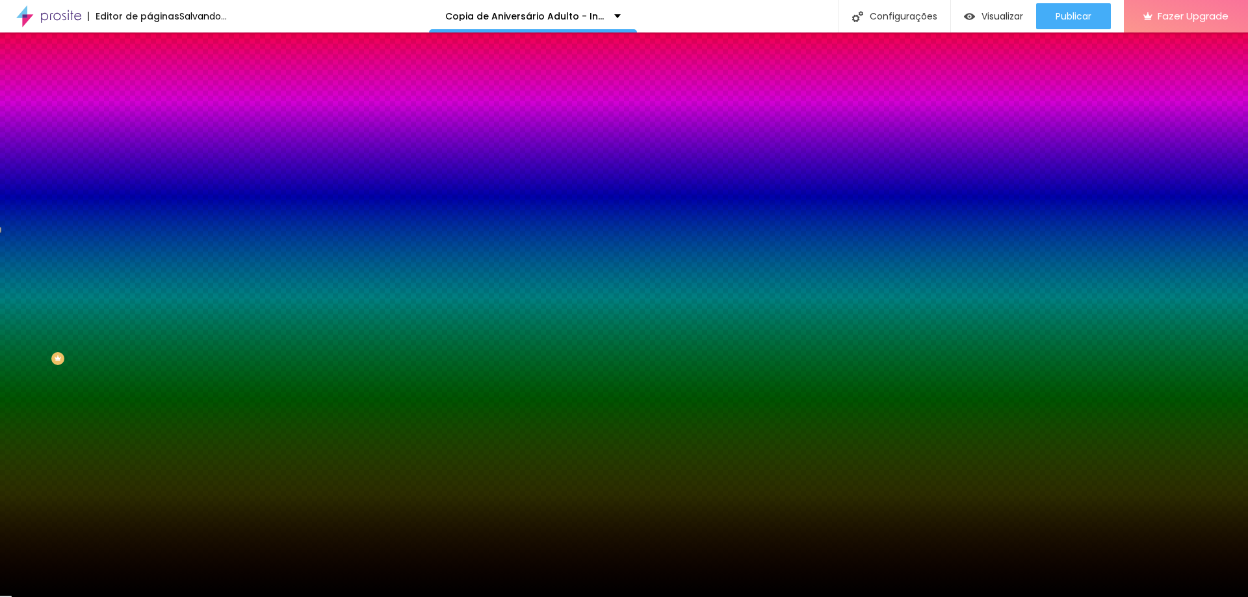
type input "#000"
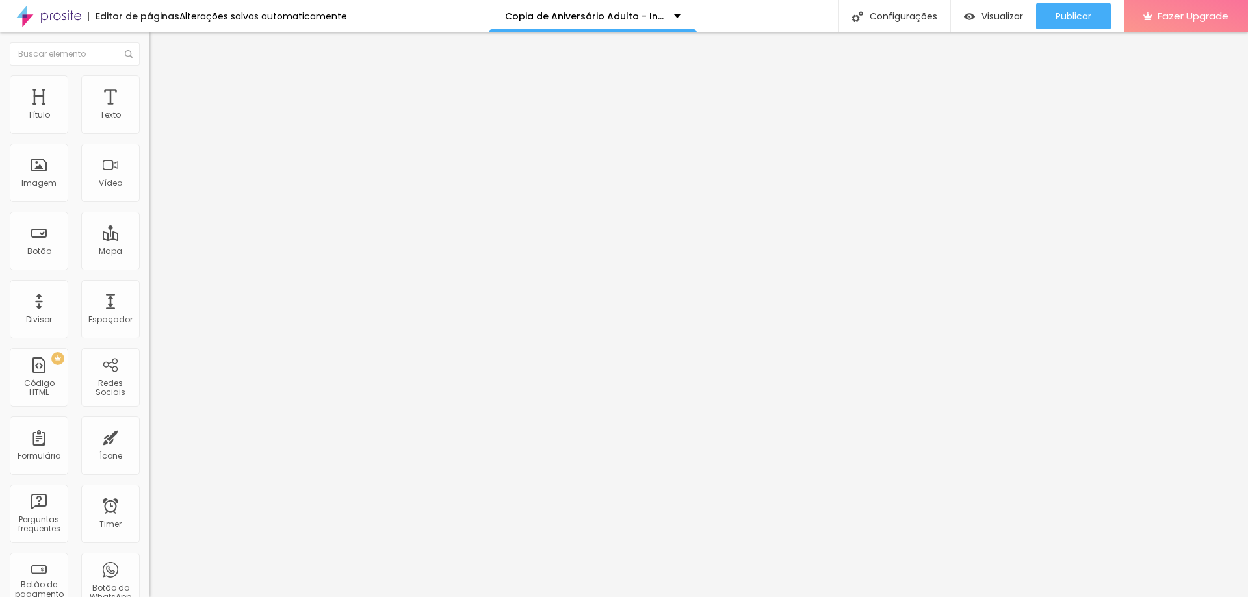
click at [161, 90] on span "Estilo" at bounding box center [171, 84] width 20 height 11
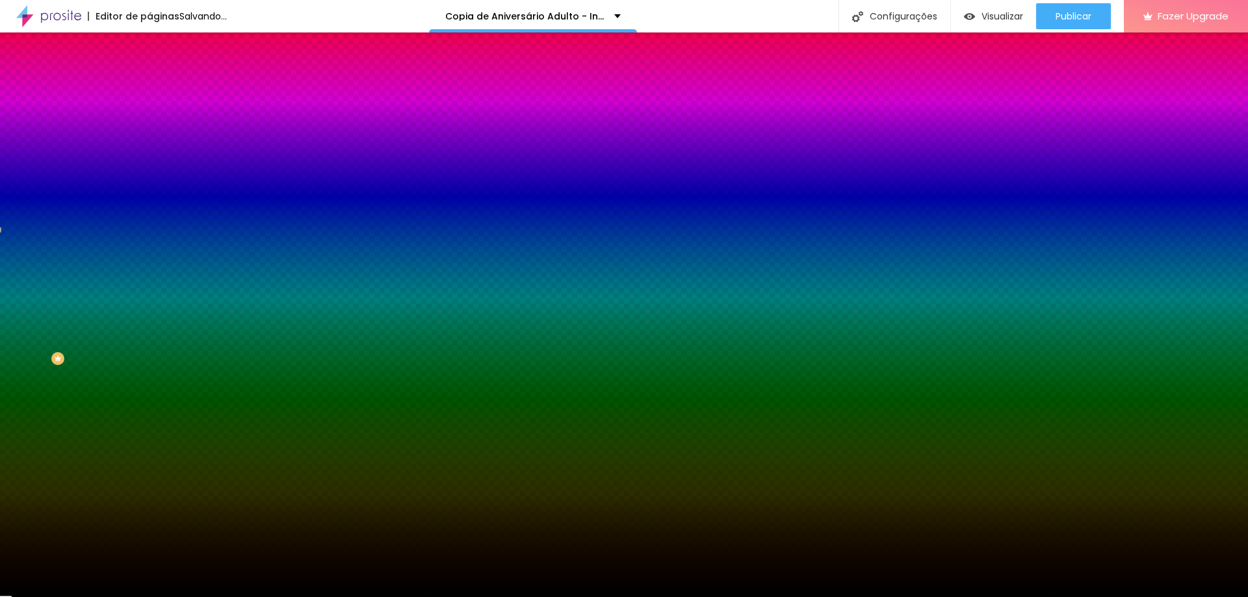
type input "#000"
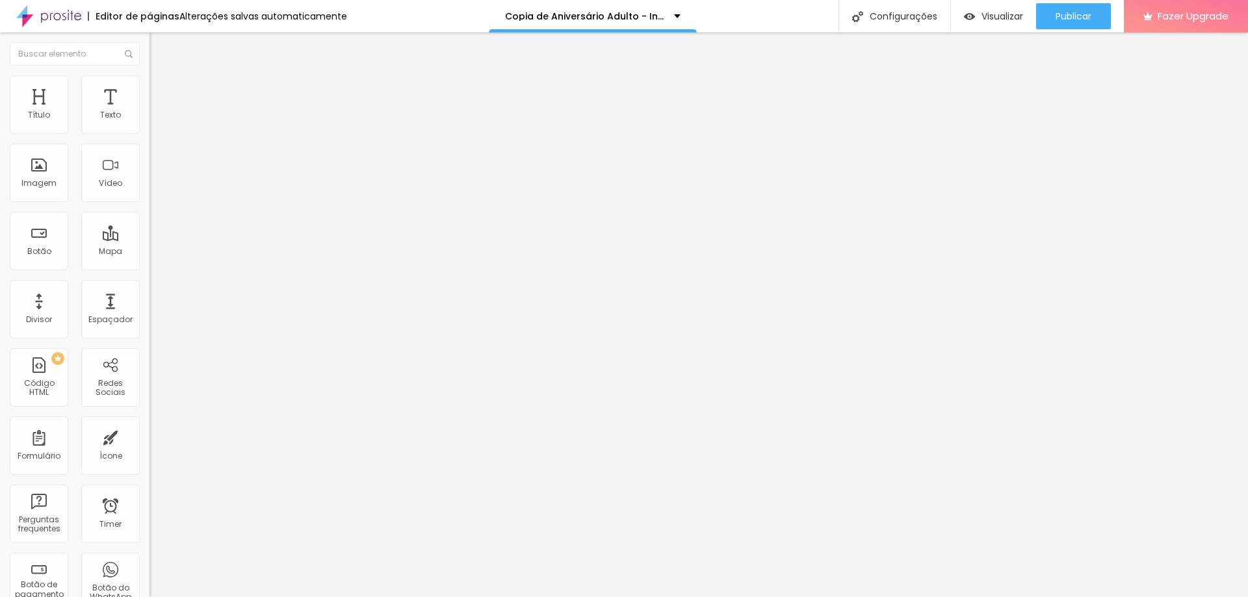
click at [149, 112] on span "Trocar imagem" at bounding box center [184, 106] width 71 height 11
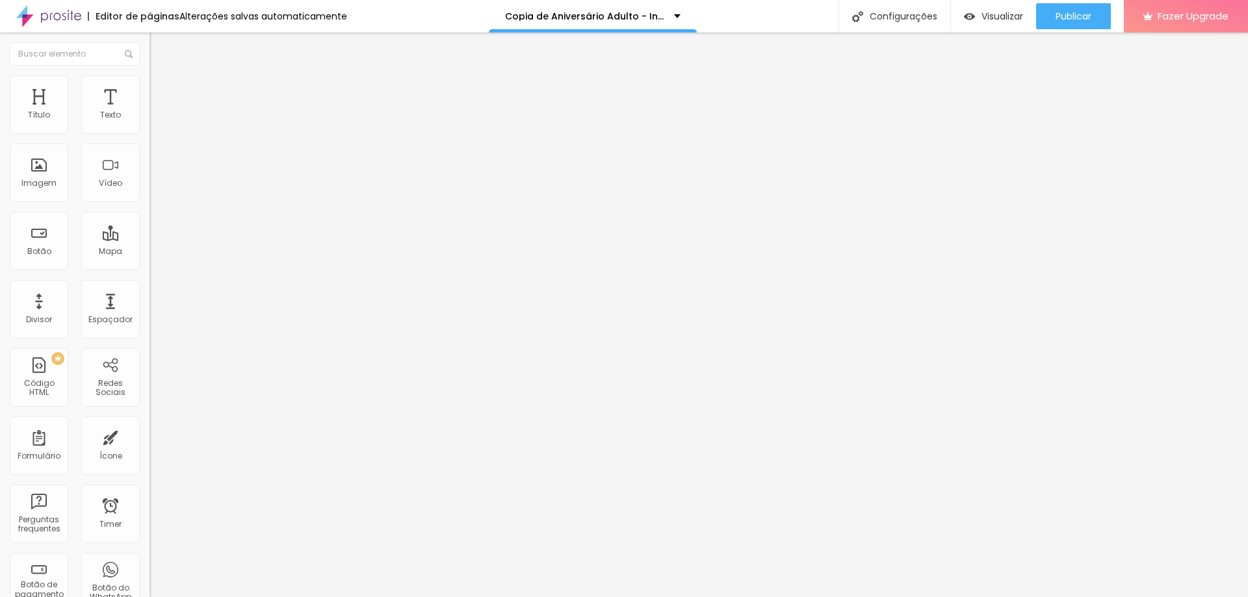
click at [891, 11] on div "Configurações" at bounding box center [894, 16] width 112 height 32
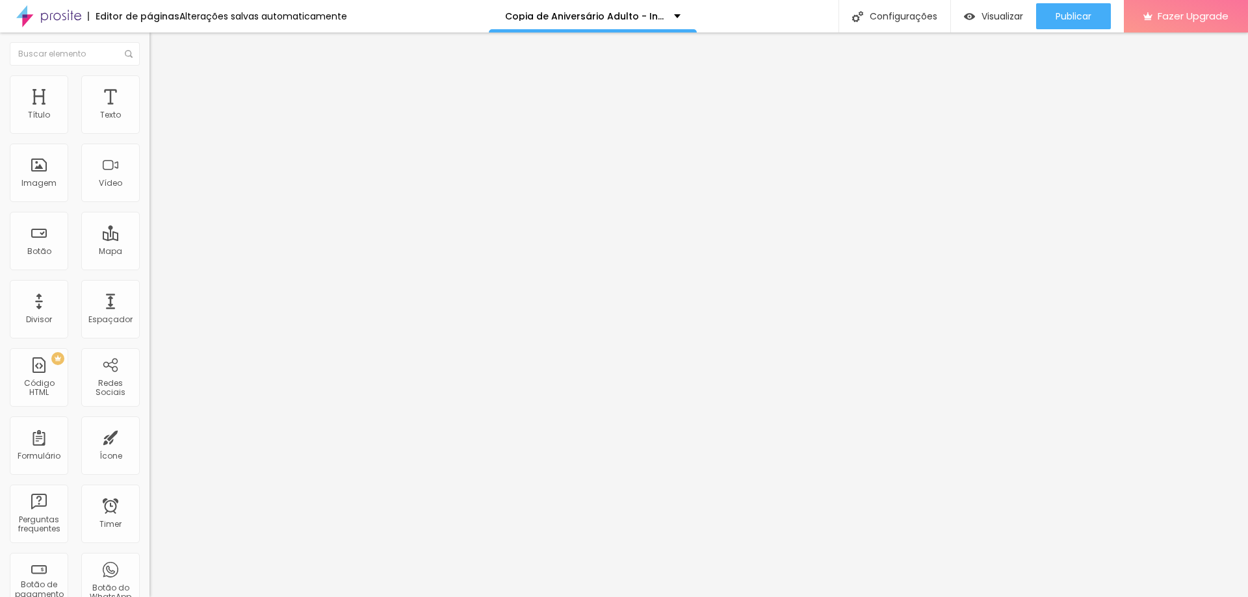
drag, startPoint x: 549, startPoint y: 154, endPoint x: 433, endPoint y: 151, distance: 115.7
type input "Aniversário Adulto - Investimento."
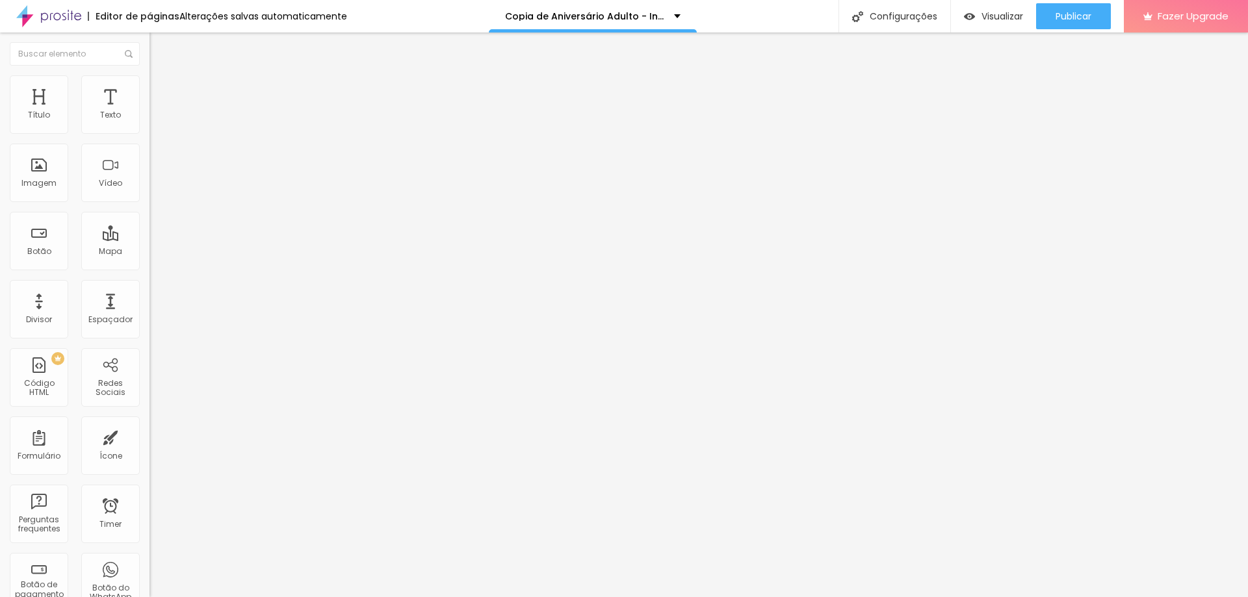
drag, startPoint x: 555, startPoint y: 216, endPoint x: 509, endPoint y: 218, distance: 46.2
type input "/aniversario-adulto-investimento"
drag, startPoint x: 558, startPoint y: 369, endPoint x: 589, endPoint y: 374, distance: 31.5
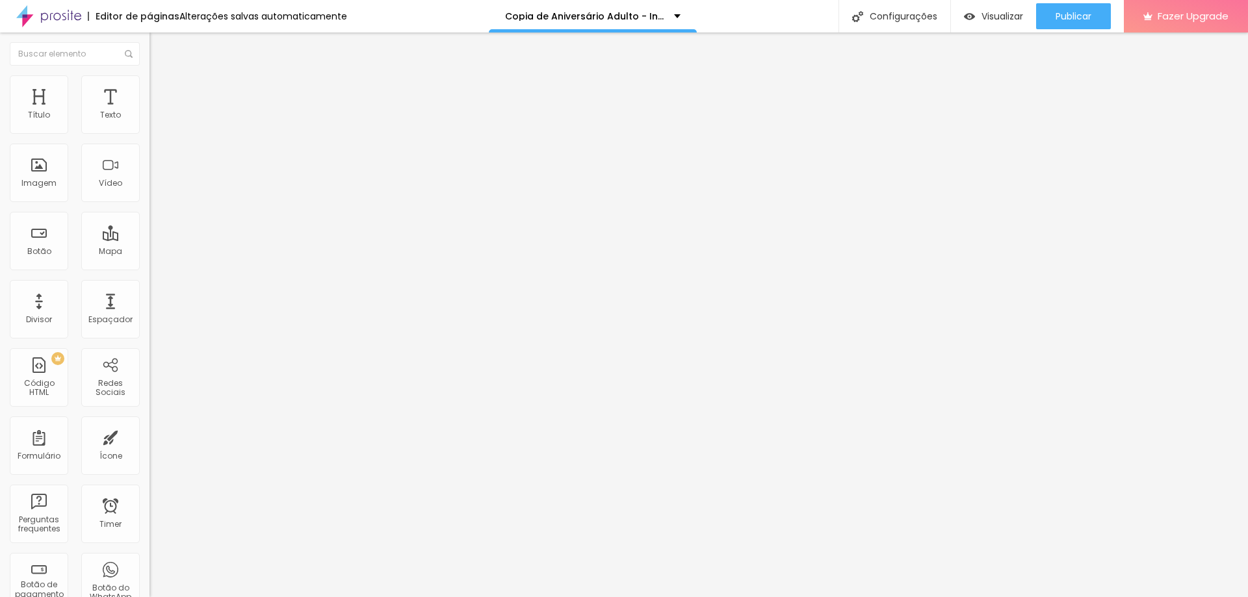
type input "Aniversário Adulto - Investimento."
drag, startPoint x: 623, startPoint y: 443, endPoint x: 445, endPoint y: 434, distance: 179.0
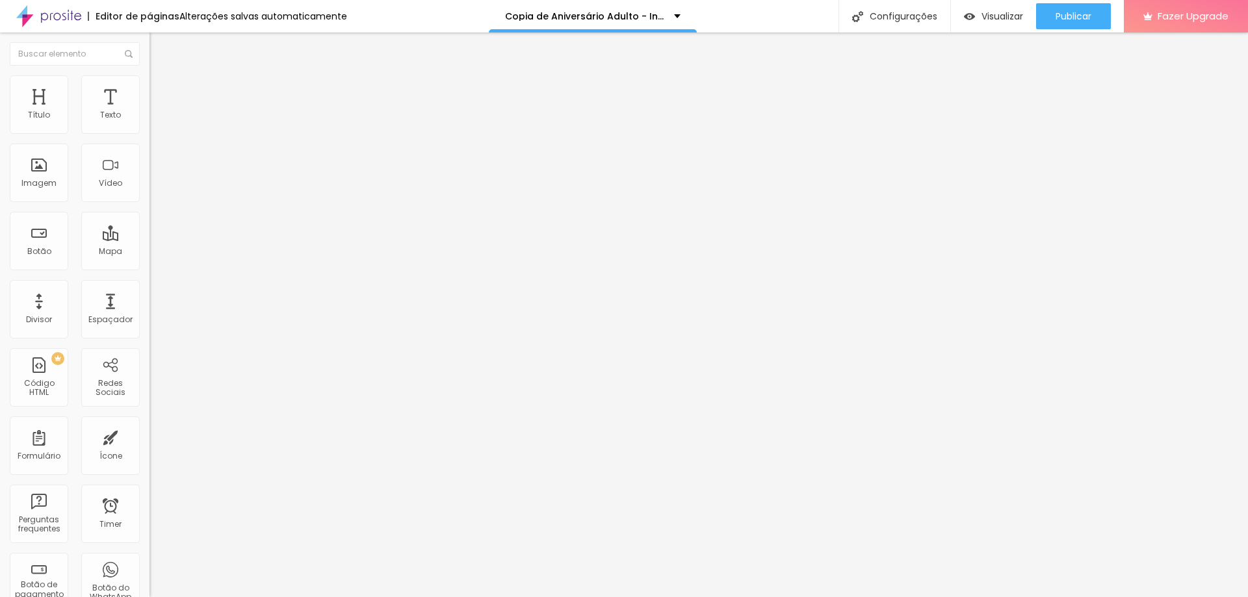
paste textarea "pessoas em seus momentos mais autênticos — cada sorriso, cada abraço, cada deta…"
type textarea "Amo fotografar pessoas em seus momentos mais autênticos — cada sorriso, cada ab…"
drag, startPoint x: 557, startPoint y: 283, endPoint x: 588, endPoint y: 286, distance: 30.7
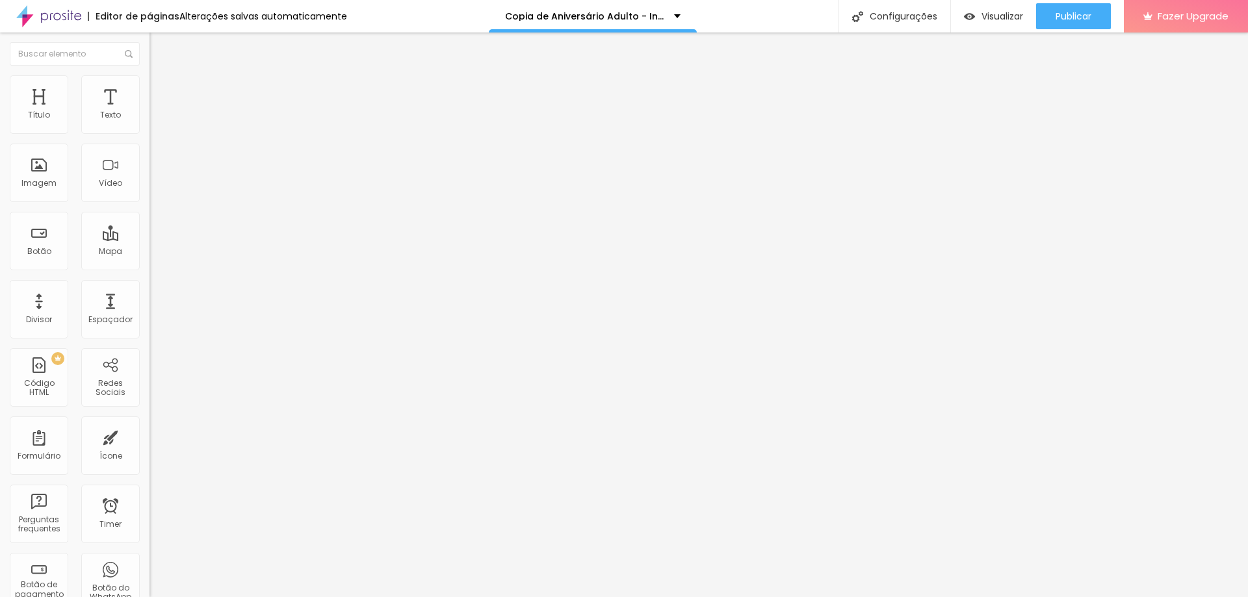
type input "Aniversário Adulto - Investimento."
drag, startPoint x: 690, startPoint y: 348, endPoint x: 390, endPoint y: 343, distance: 300.3
paste textarea "pessoas em seus momentos mais autênticos — cada sorriso, cada abraço, cada deta…"
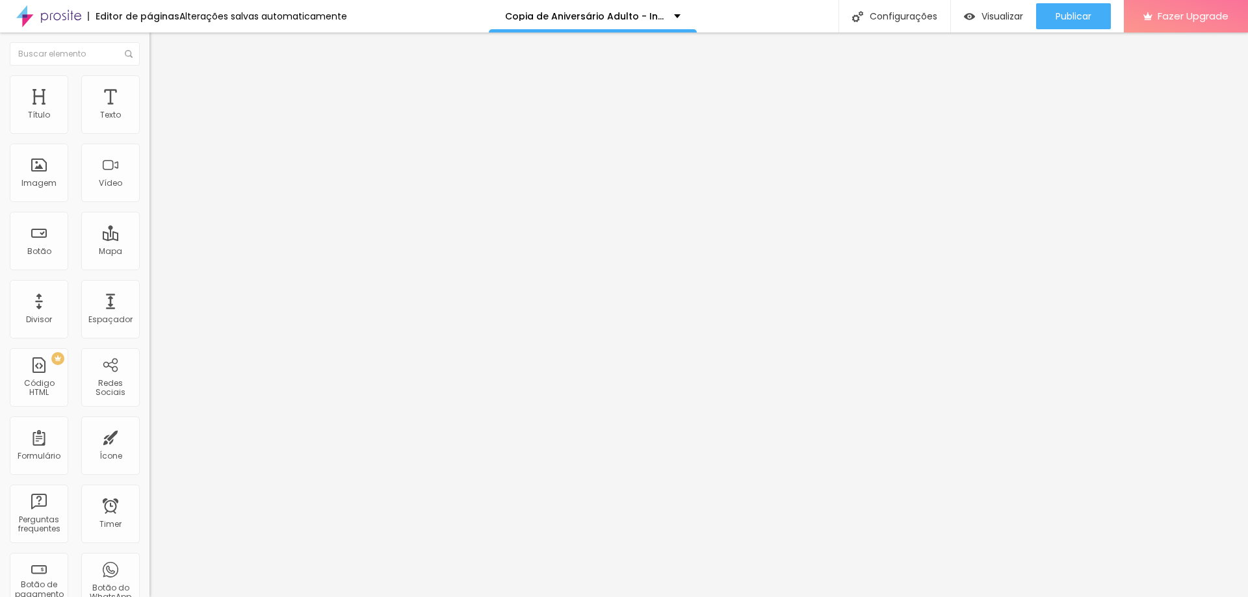
type textarea "Amo fotografar pessoas em seus momentos mais autênticos — cada sorriso, cada ab…"
click at [149, 268] on input "[URL][DOMAIN_NAME]" at bounding box center [227, 261] width 156 height 13
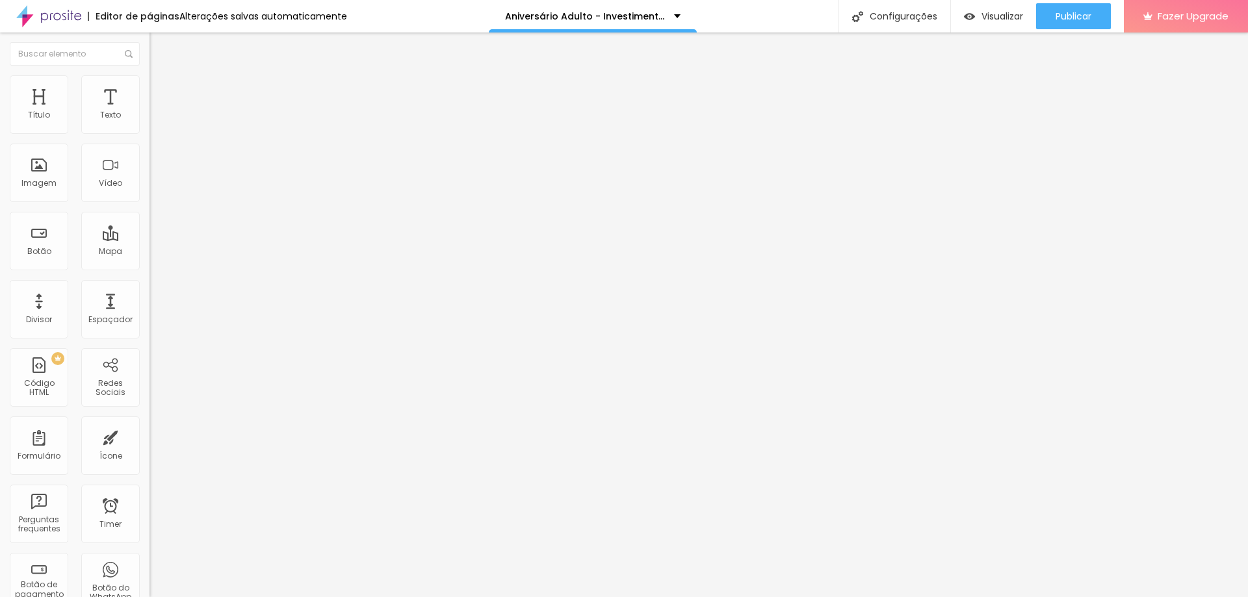
drag, startPoint x: 126, startPoint y: 378, endPoint x: 106, endPoint y: 313, distance: 68.0
click at [149, 376] on div "Editar Botão Conteúdo Estilo Avançado Texto QUERO ESSE PACOTE! Alinhamento Tama…" at bounding box center [223, 314] width 149 height 565
click at [149, 268] on input "[URL][DOMAIN_NAME]" at bounding box center [227, 261] width 156 height 13
paste input "[URL][DOMAIN_NAME]"
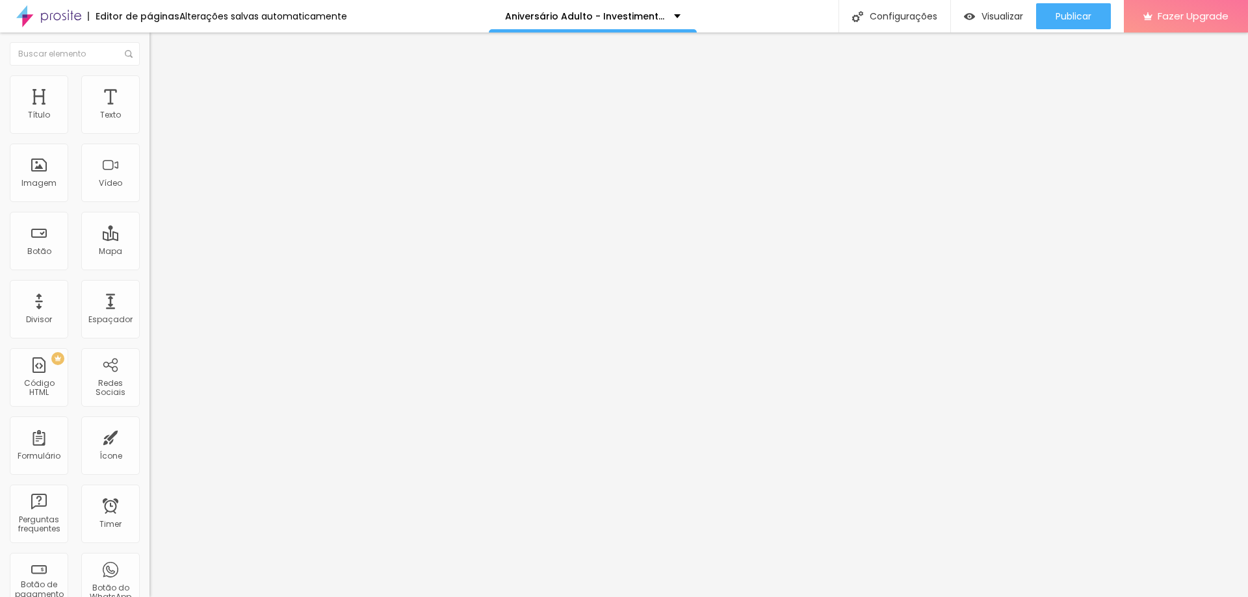
type input "[URL][DOMAIN_NAME]"
click at [149, 268] on input "[URL][DOMAIN_NAME]" at bounding box center [227, 261] width 156 height 13
click at [149, 364] on div "Editar Botão Conteúdo Estilo Avançado Texto QUERO ESSE PACOTE! Alinhamento Tama…" at bounding box center [223, 314] width 149 height 565
click at [149, 268] on input "[URL][DOMAIN_NAME]" at bounding box center [227, 261] width 156 height 13
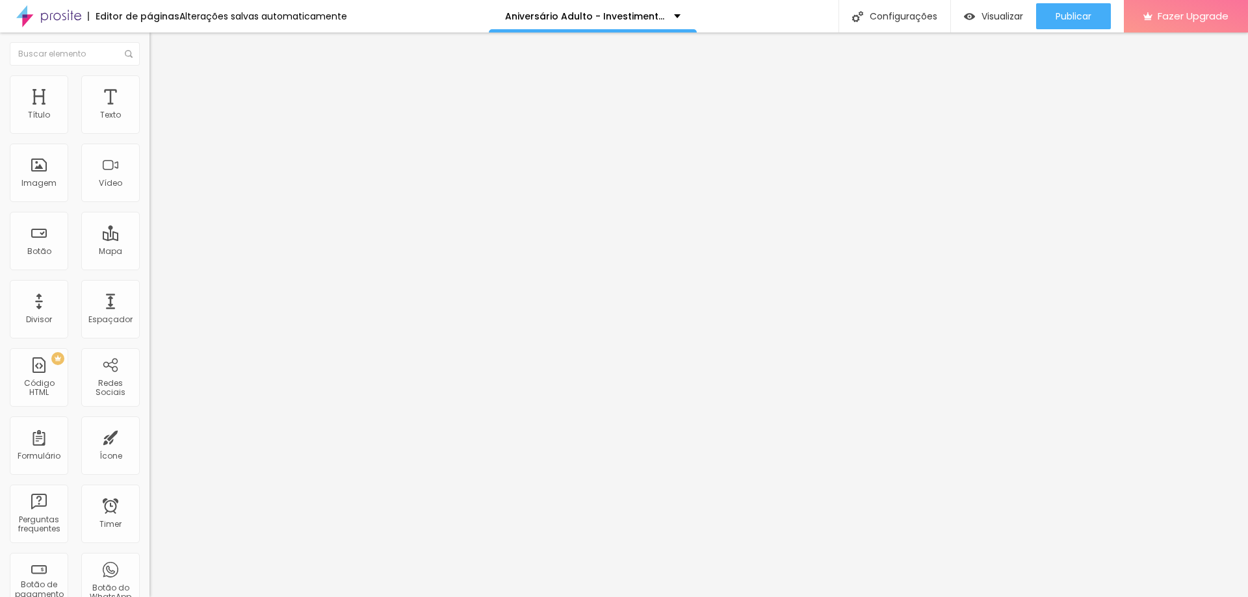
paste input "[URL][DOMAIN_NAME]"
type input "[URL][DOMAIN_NAME]"
click at [149, 268] on input "[URL][DOMAIN_NAME]" at bounding box center [227, 261] width 156 height 13
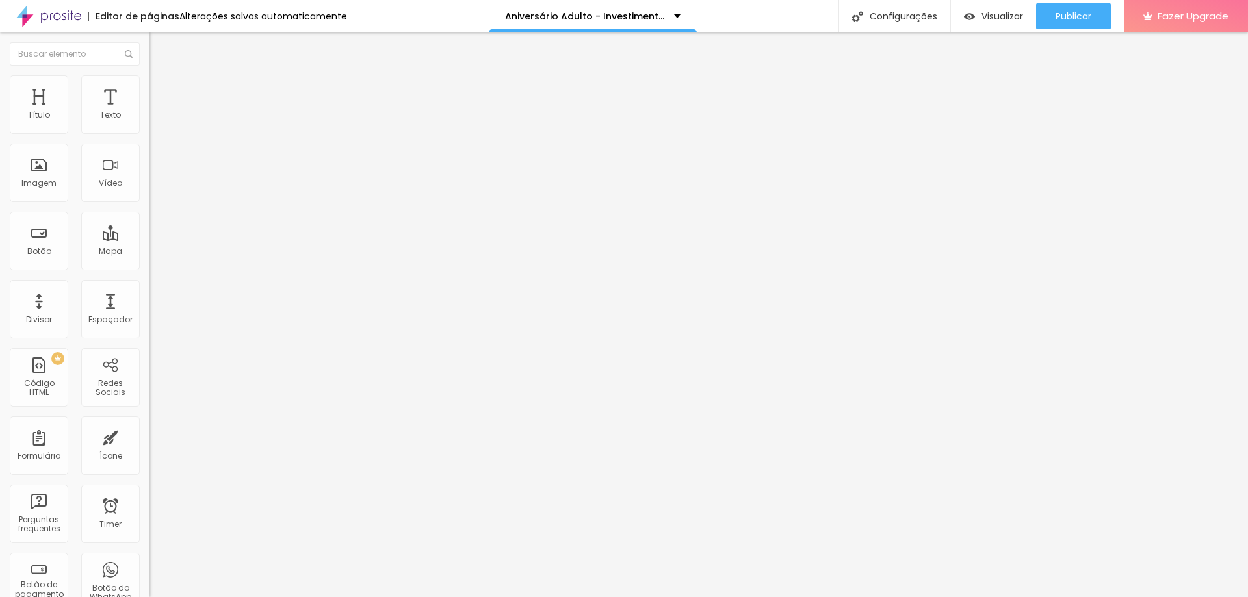
click at [149, 247] on div "URL [URL][DOMAIN_NAME]" at bounding box center [223, 263] width 149 height 32
click at [149, 268] on input "[URL][DOMAIN_NAME]" at bounding box center [227, 261] width 156 height 13
paste input "[URL][DOMAIN_NAME]"
type input "[URL][DOMAIN_NAME]"
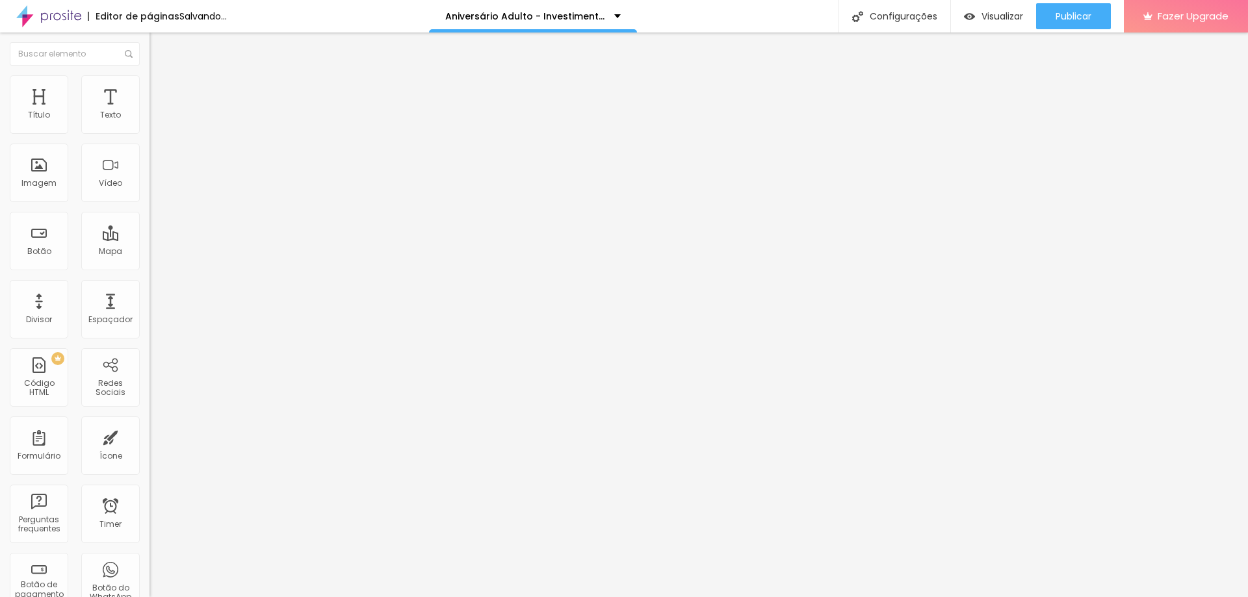
scroll to position [0, 0]
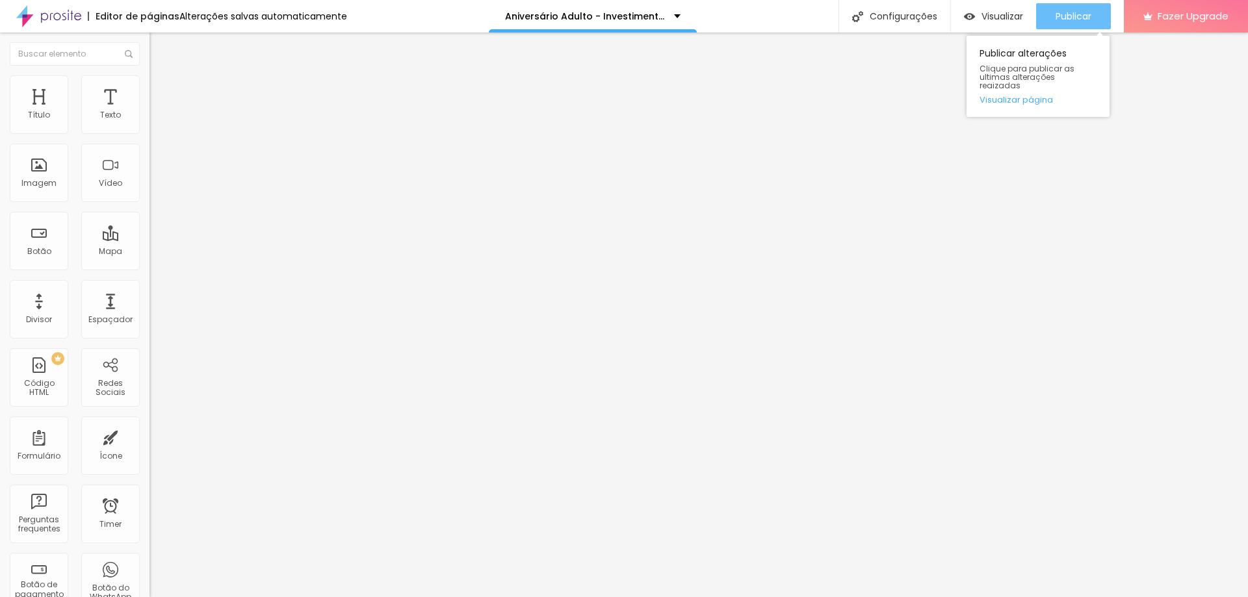
click at [1063, 18] on span "Publicar" at bounding box center [1073, 16] width 36 height 10
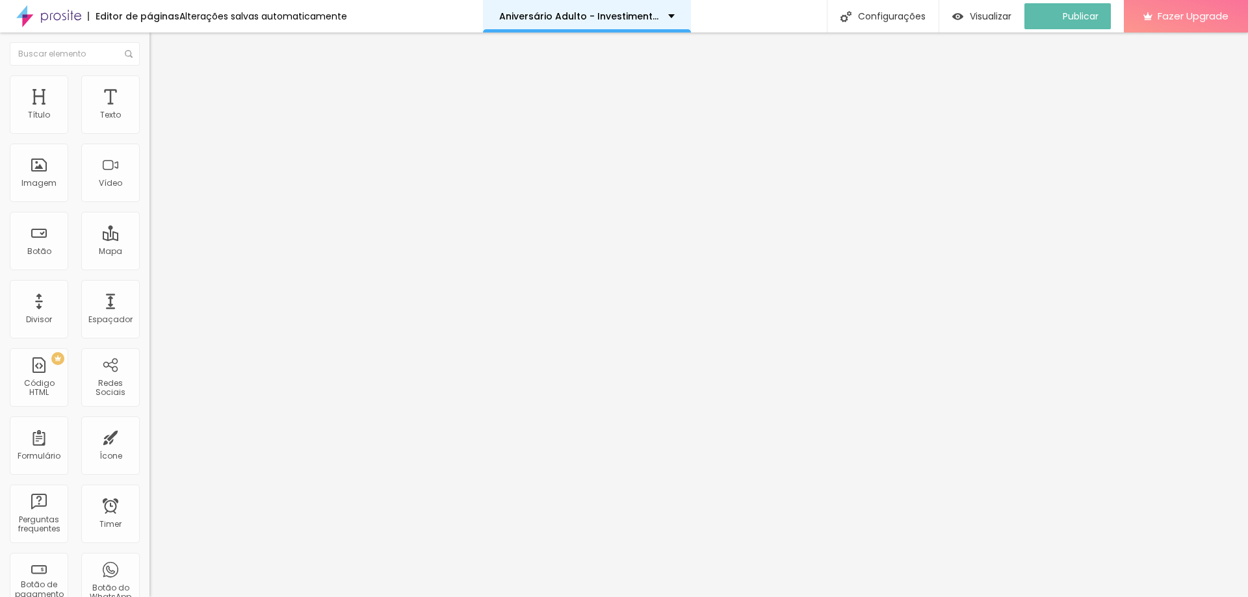
click at [578, 12] on p "Aniversário Adulto - Investimento." at bounding box center [578, 16] width 159 height 9
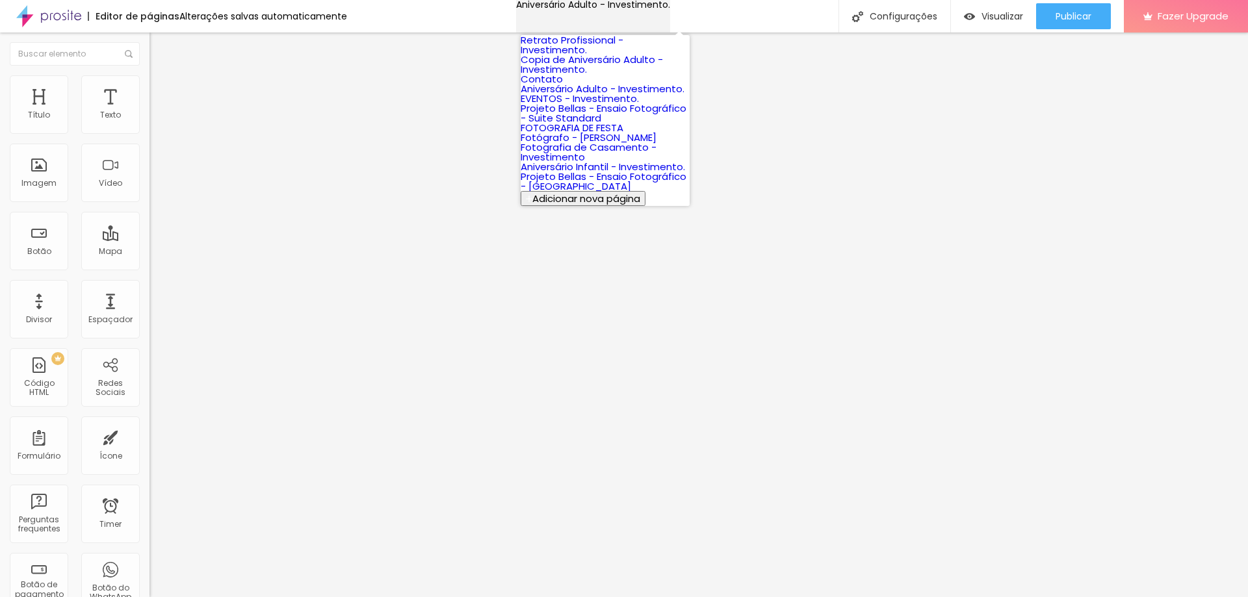
click at [578, 9] on p "Aniversário Adulto - Investimento." at bounding box center [593, 4] width 154 height 9
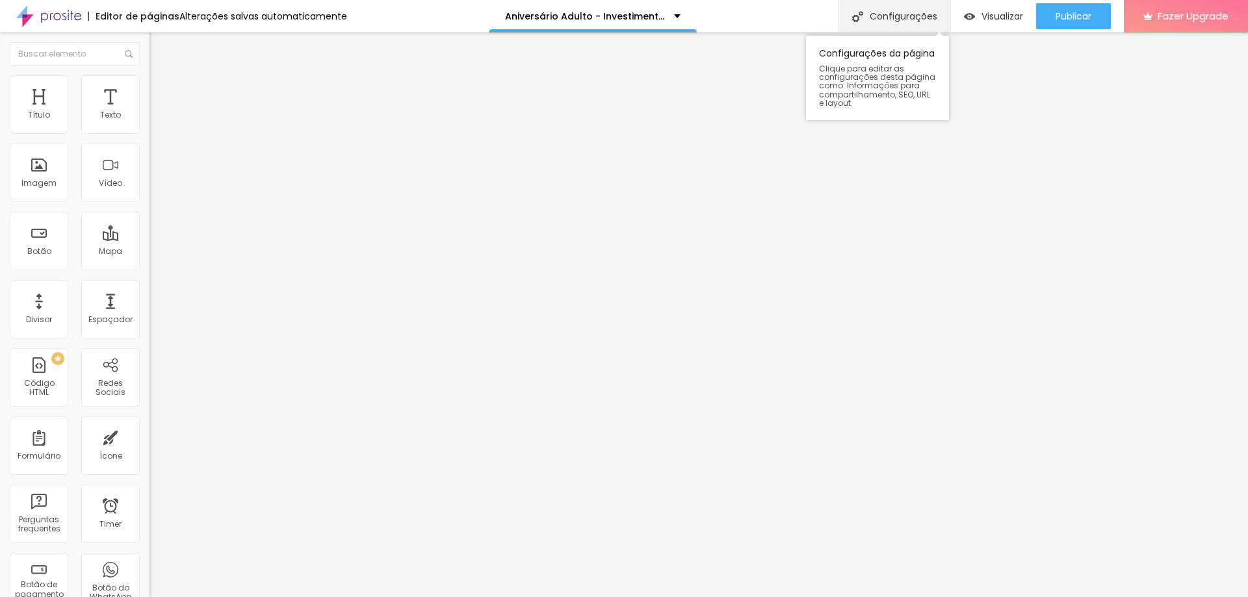
click at [884, 12] on div "Configurações" at bounding box center [894, 16] width 112 height 32
click at [896, 16] on div "Configurações" at bounding box center [894, 16] width 112 height 32
type input "/aniversario-adulto-investimento"
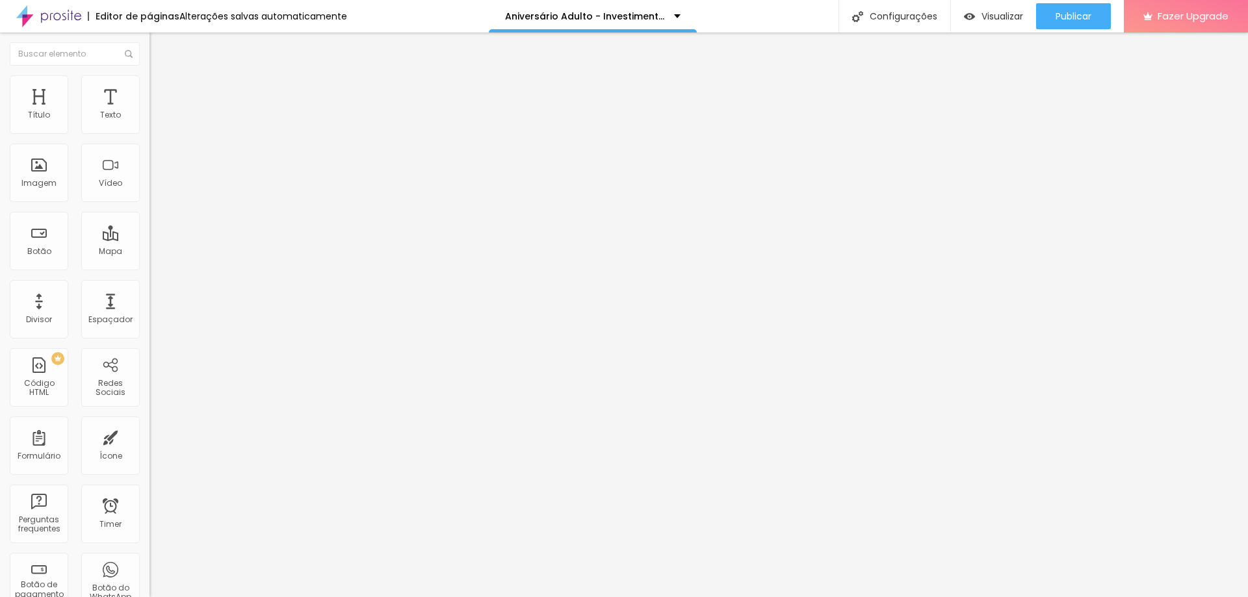
click at [998, 11] on span "Visualizar" at bounding box center [1002, 16] width 42 height 10
